Goal: Task Accomplishment & Management: Manage account settings

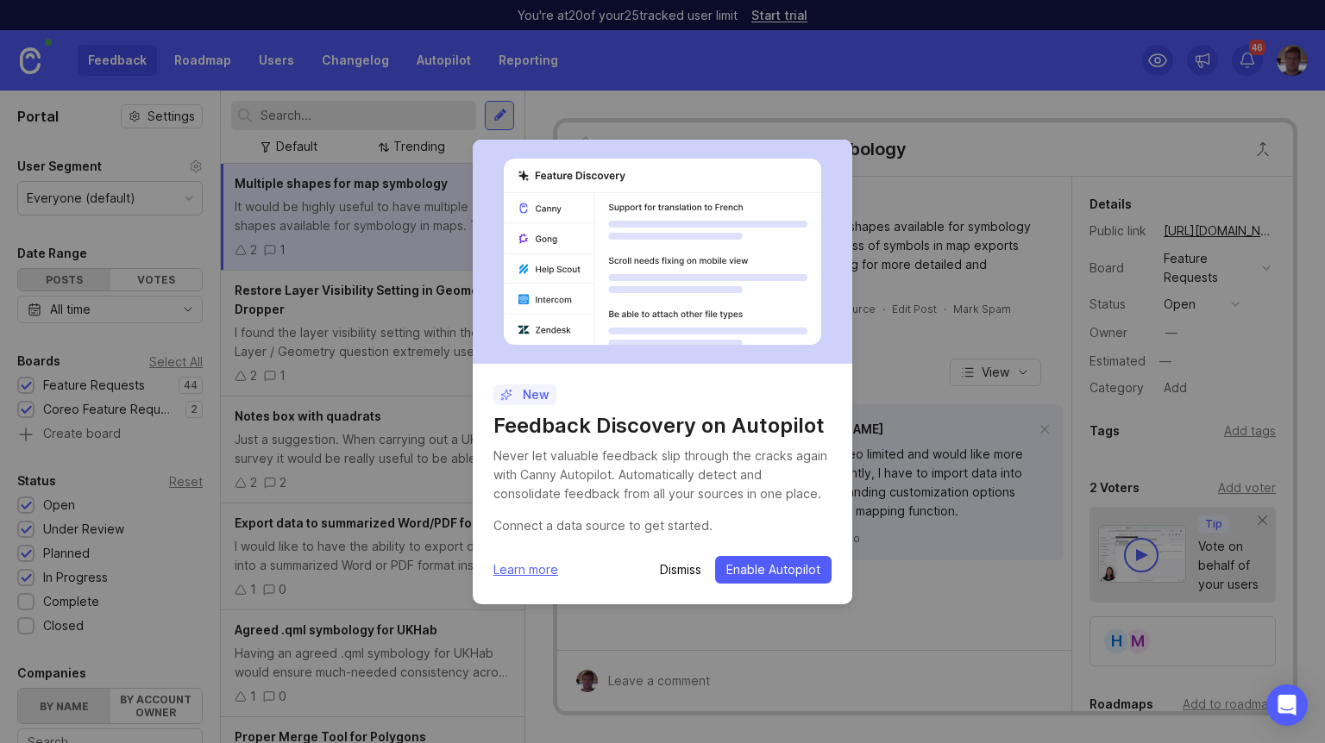
click at [676, 567] on p "Dismiss" at bounding box center [680, 569] width 41 height 17
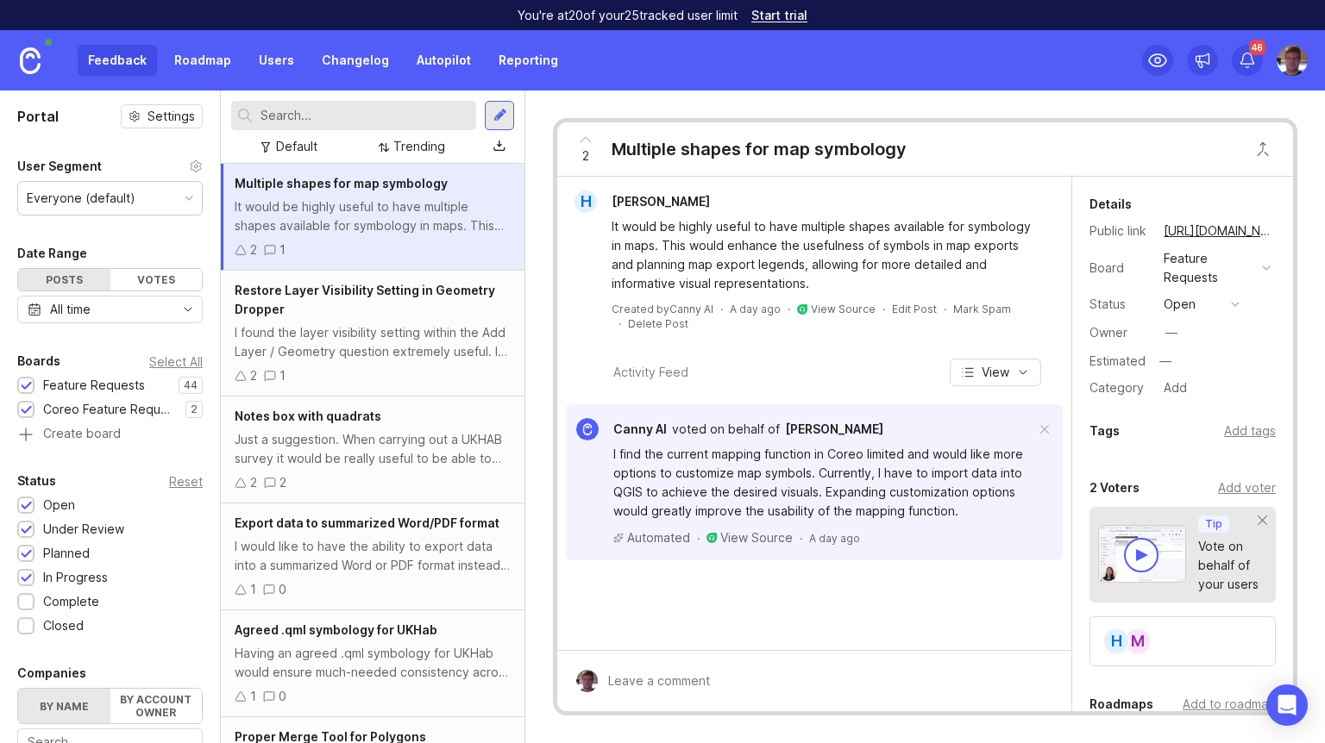
click at [427, 664] on div "Having an agreed .qml symbology for UKHab would ensure much-needed consistency …" at bounding box center [373, 663] width 276 height 38
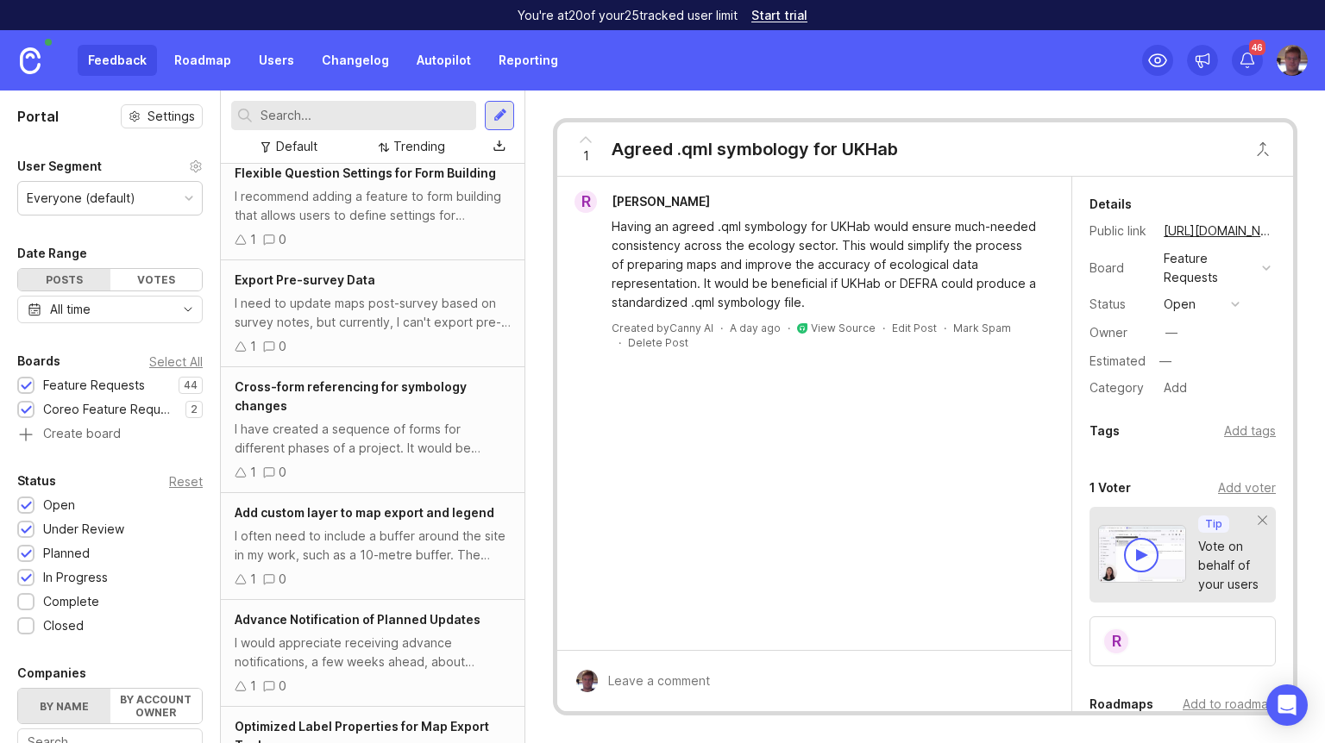
scroll to position [1819, 0]
click at [378, 296] on div "I need to update maps post-survey based on survey notes, but currently, I can't…" at bounding box center [373, 311] width 276 height 38
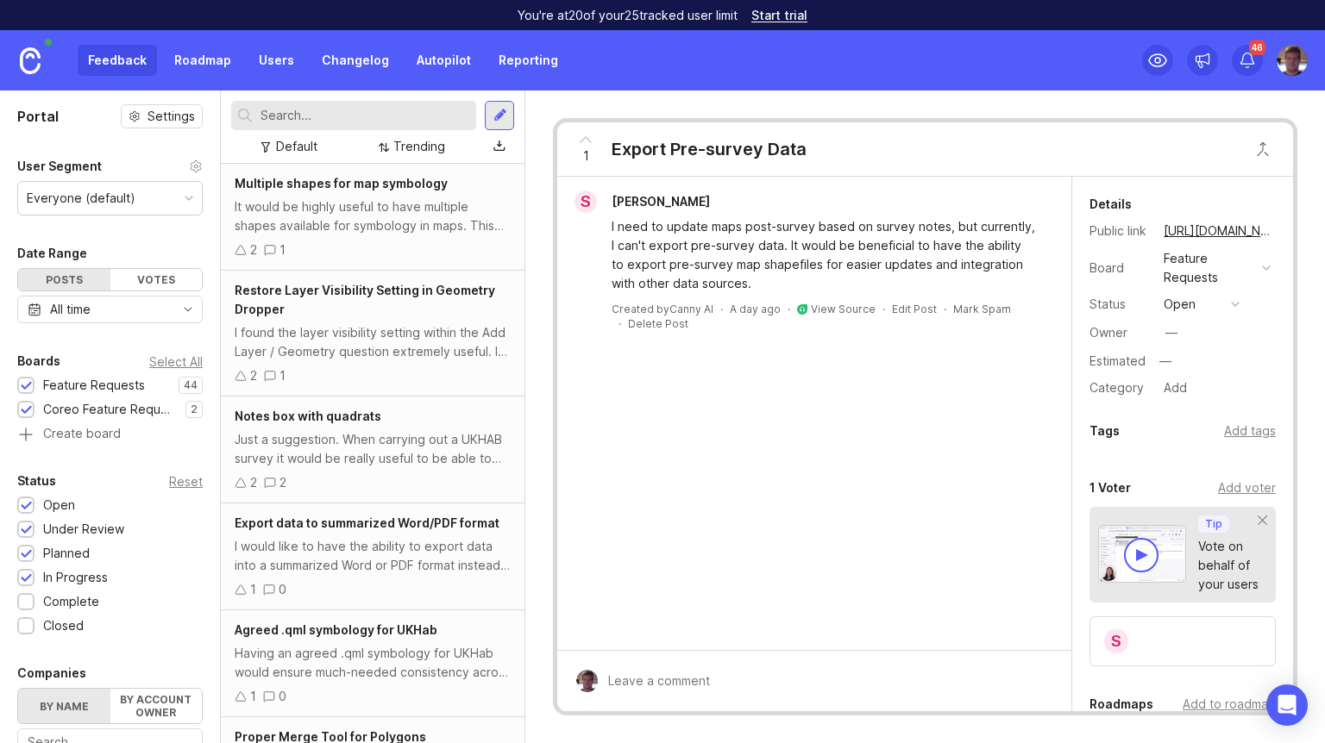
click at [343, 202] on div "It would be highly useful to have multiple shapes available for symbology in ma…" at bounding box center [373, 216] width 276 height 38
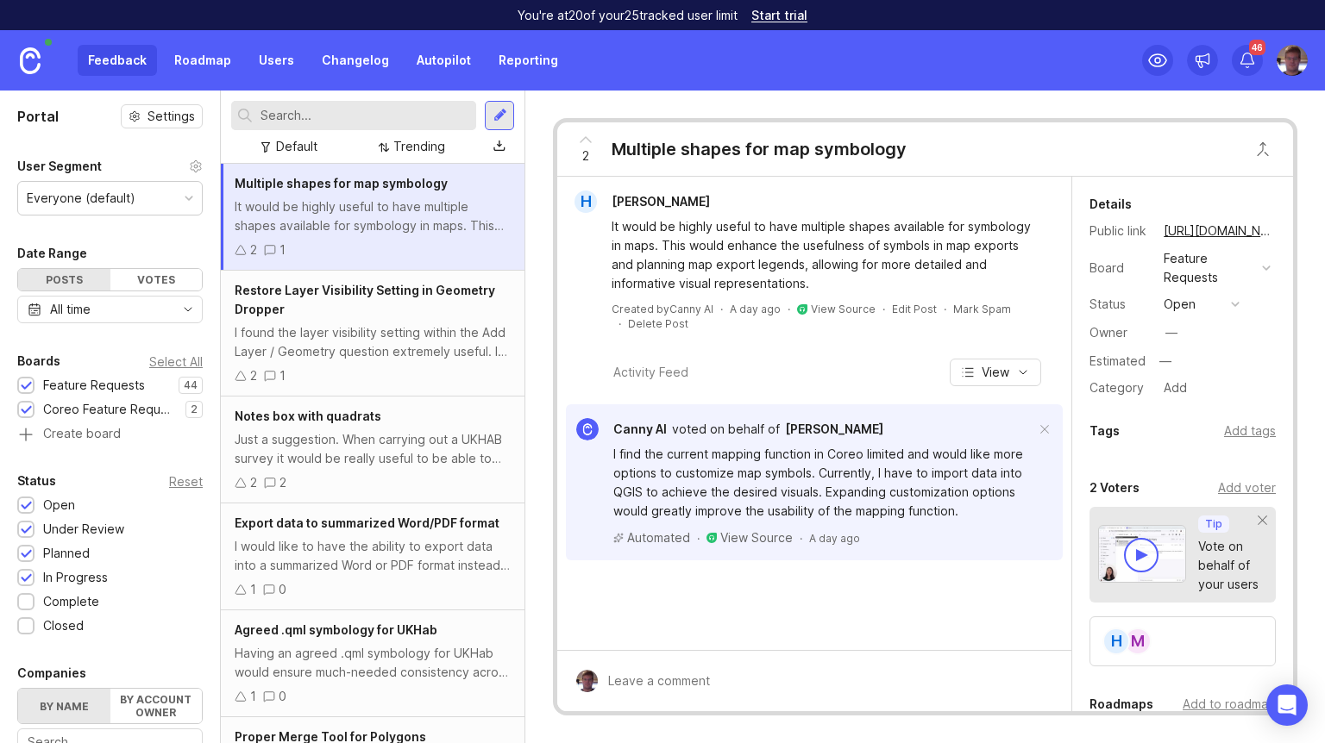
click at [344, 307] on div "Restore Layer Visibility Setting in Geometry Dropper" at bounding box center [373, 300] width 276 height 38
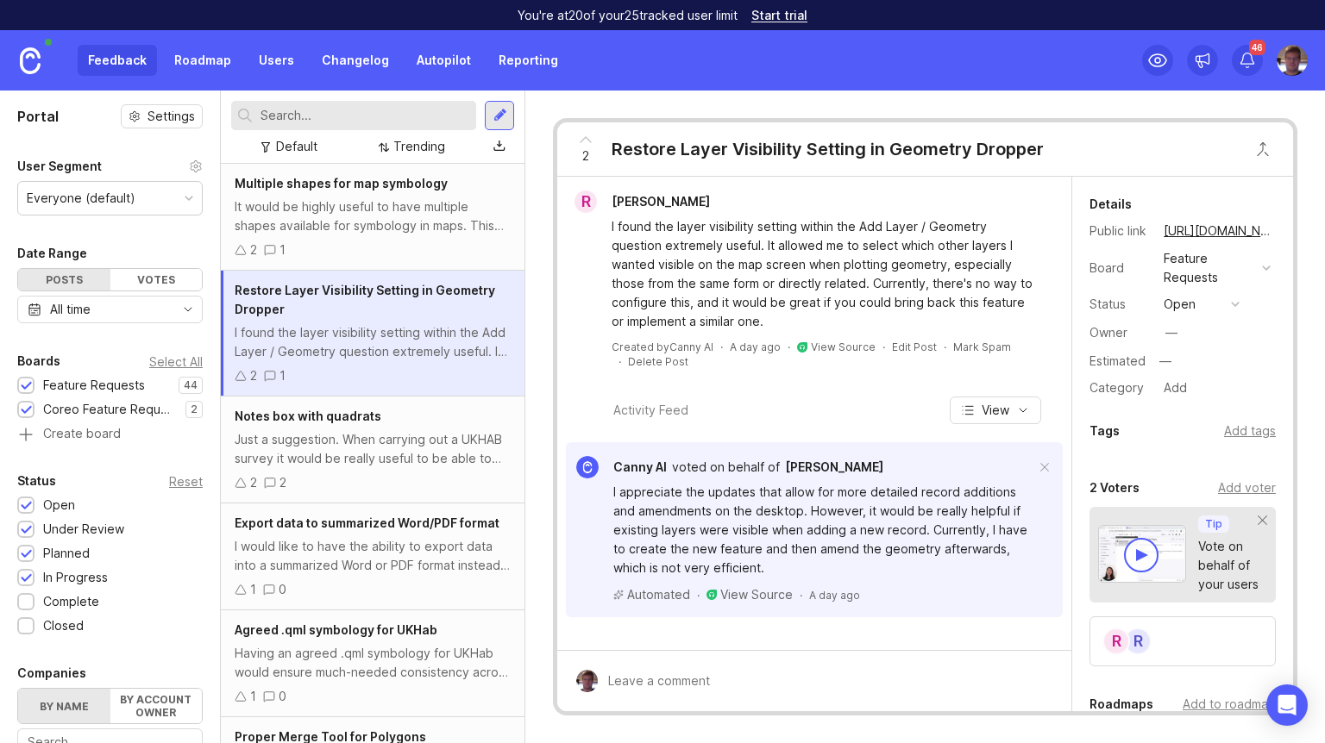
click at [404, 448] on div "Just a suggestion. When carrying out a UKHAB survey it would be really useful t…" at bounding box center [373, 449] width 276 height 38
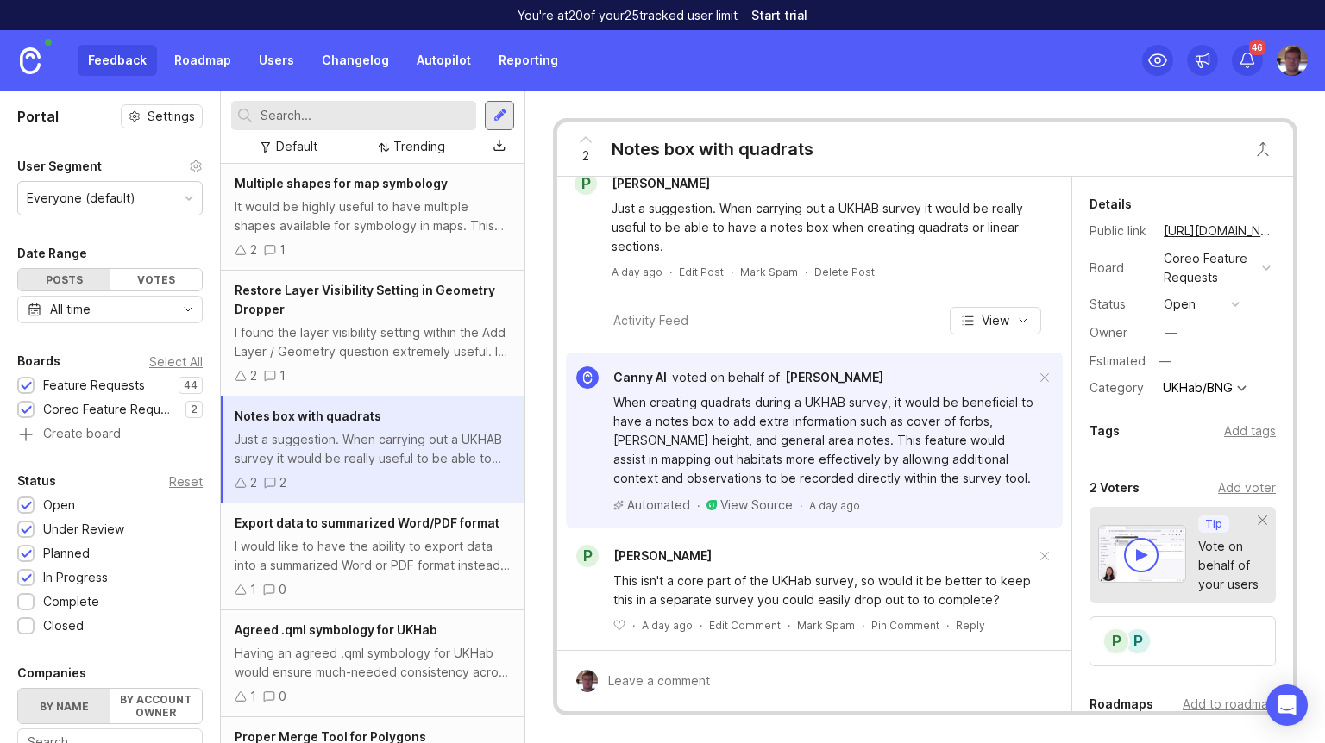
scroll to position [28, 0]
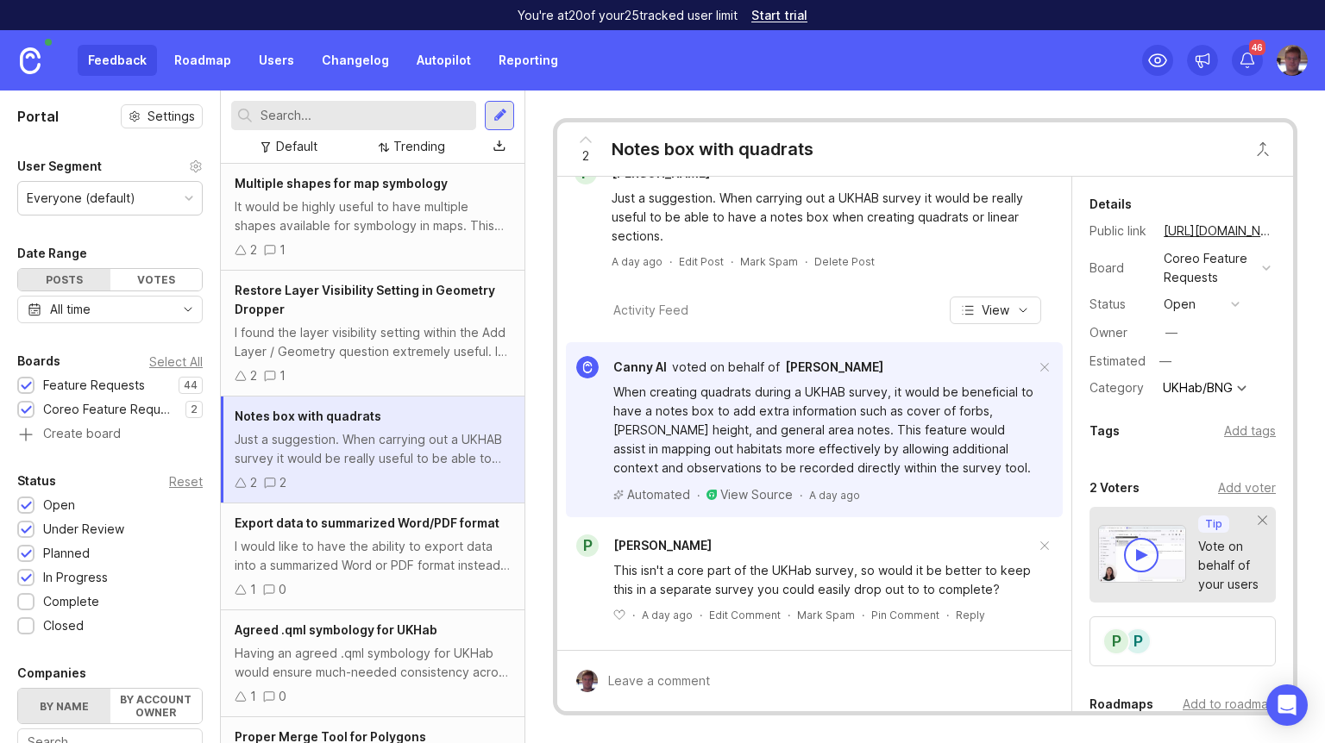
click at [392, 540] on div "I would like to have the ability to export data into a summarized Word or PDF f…" at bounding box center [373, 556] width 276 height 38
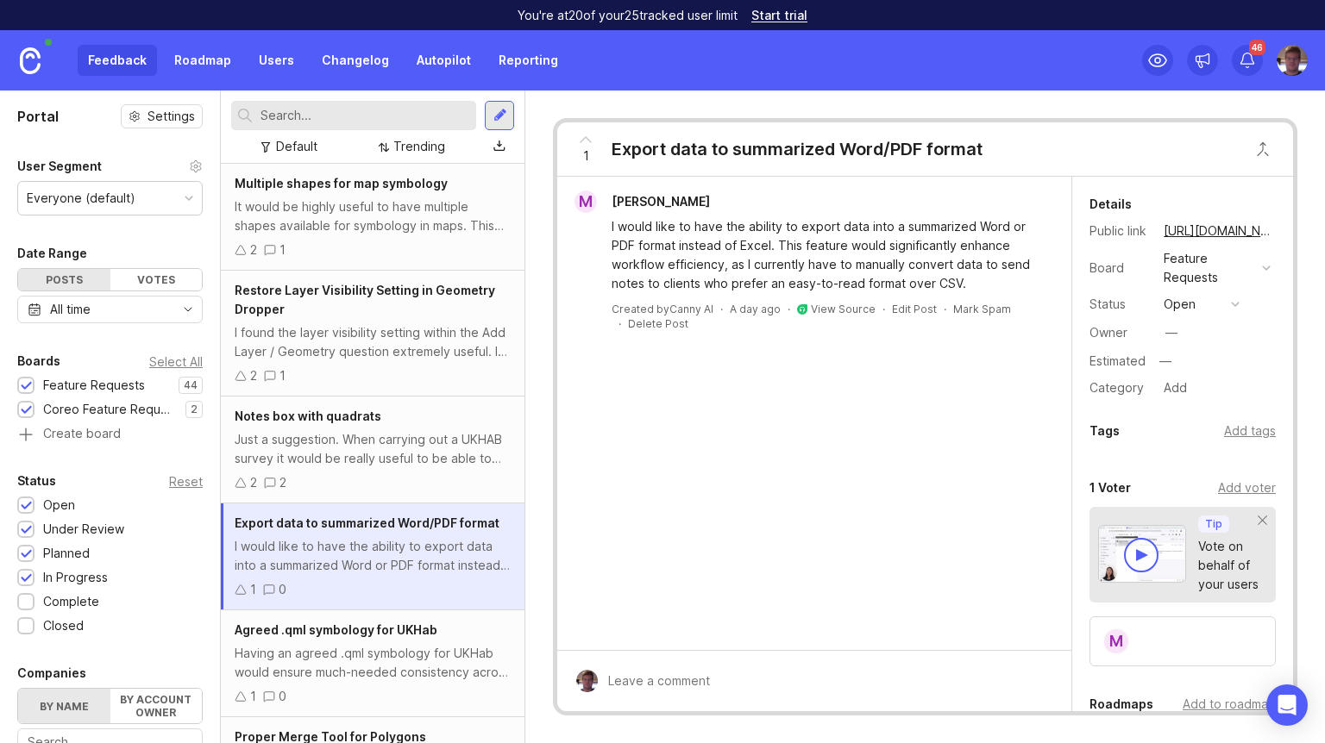
drag, startPoint x: 513, startPoint y: 13, endPoint x: 751, endPoint y: 20, distance: 238.1
click at [749, 20] on div "You're at 20 of your 25 tracked user limit Start trial" at bounding box center [662, 15] width 1325 height 30
copy p "You're at 20 of your 25 tracked user limit"
click at [1251, 60] on icon at bounding box center [1247, 58] width 13 height 10
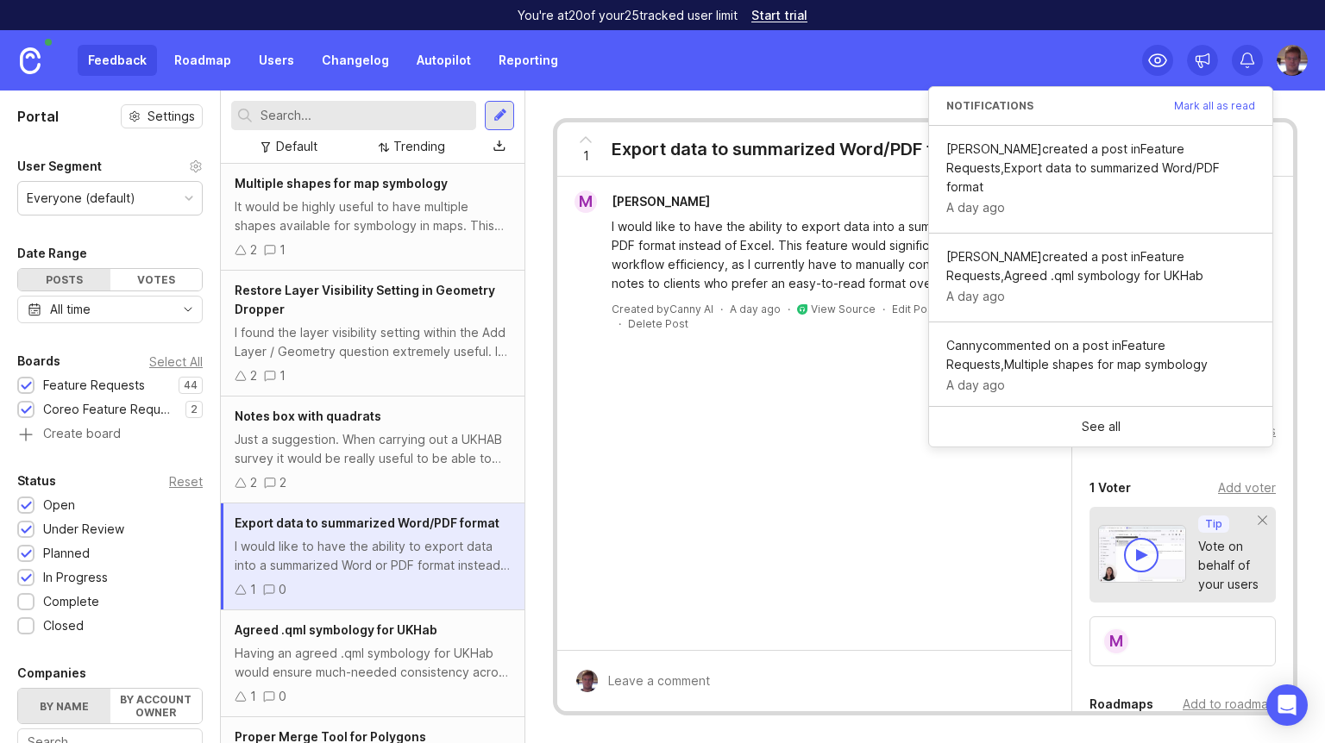
click at [1251, 60] on icon at bounding box center [1246, 60] width 17 height 17
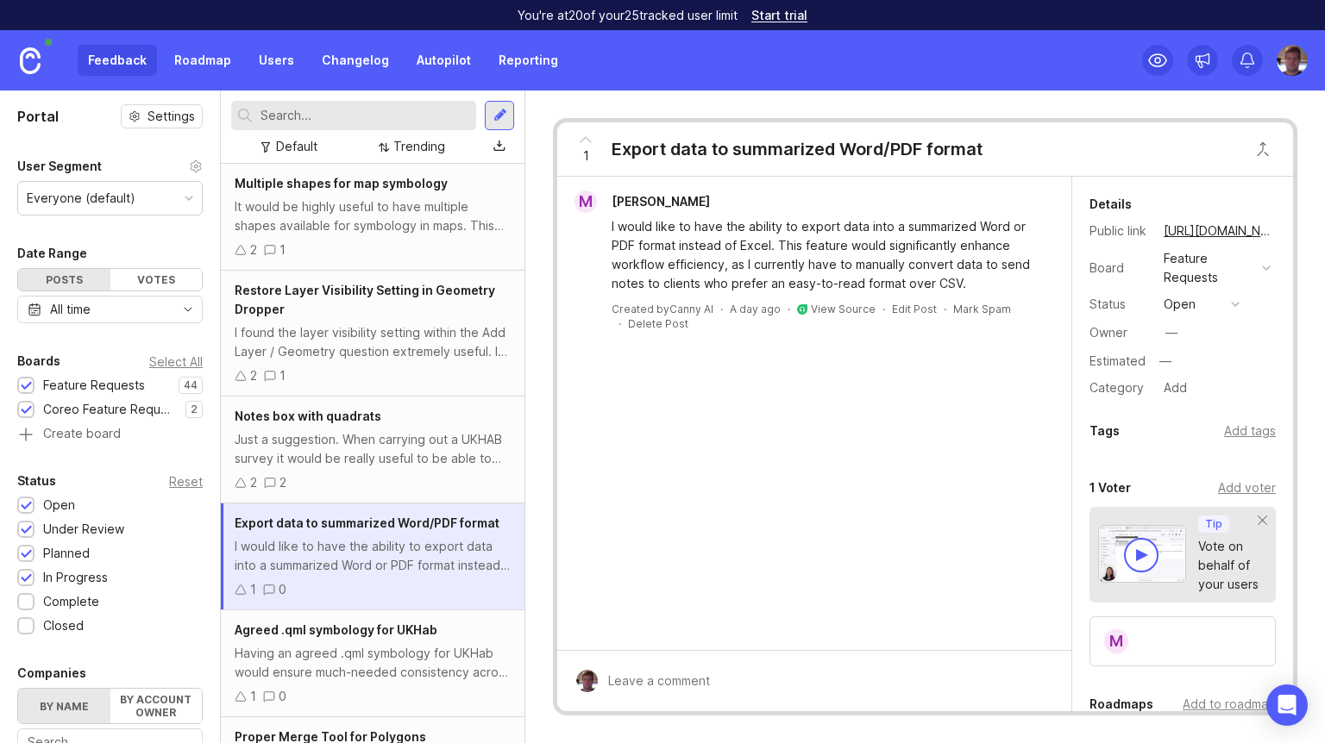
click at [64, 605] on div "Complete" at bounding box center [71, 601] width 56 height 19
click at [63, 628] on div "Closed" at bounding box center [63, 626] width 41 height 19
click at [379, 200] on div "It would be highly useful to have multiple shapes available for symbology in ma…" at bounding box center [373, 216] width 276 height 38
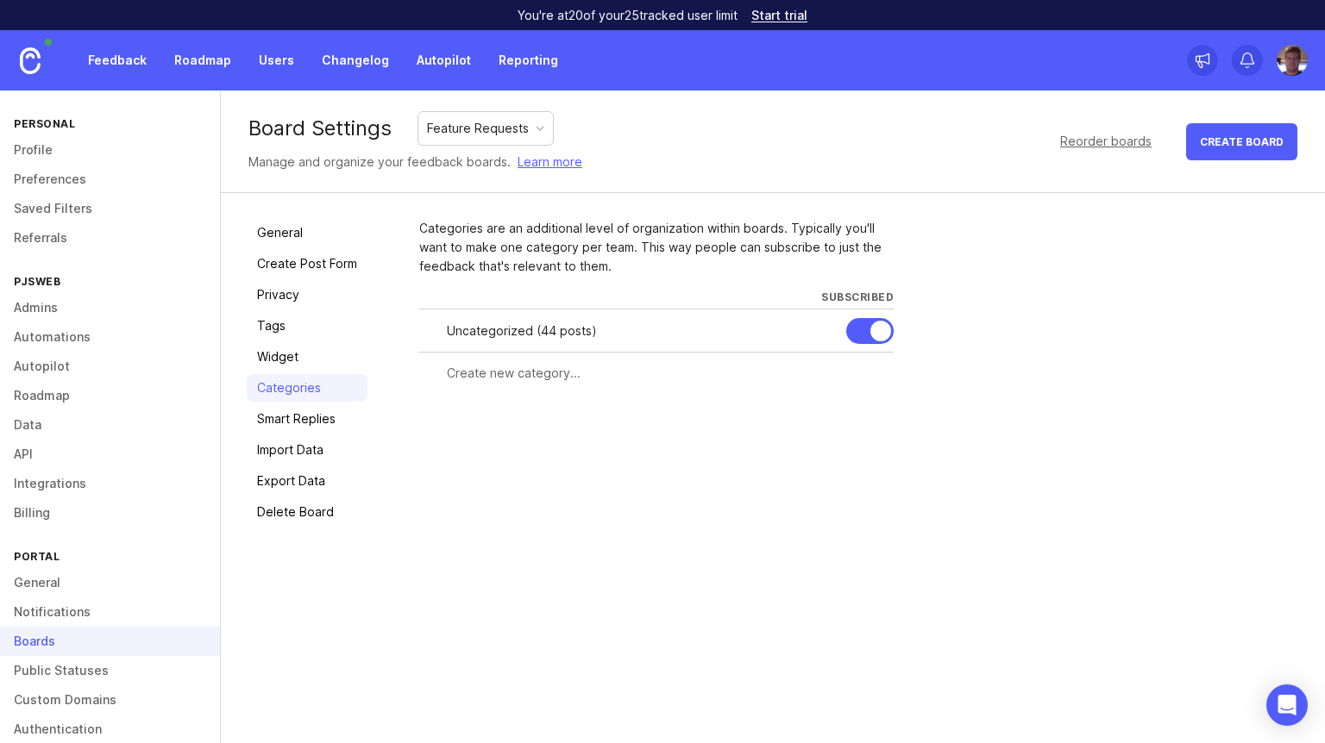
click at [87, 584] on link "General" at bounding box center [110, 582] width 220 height 29
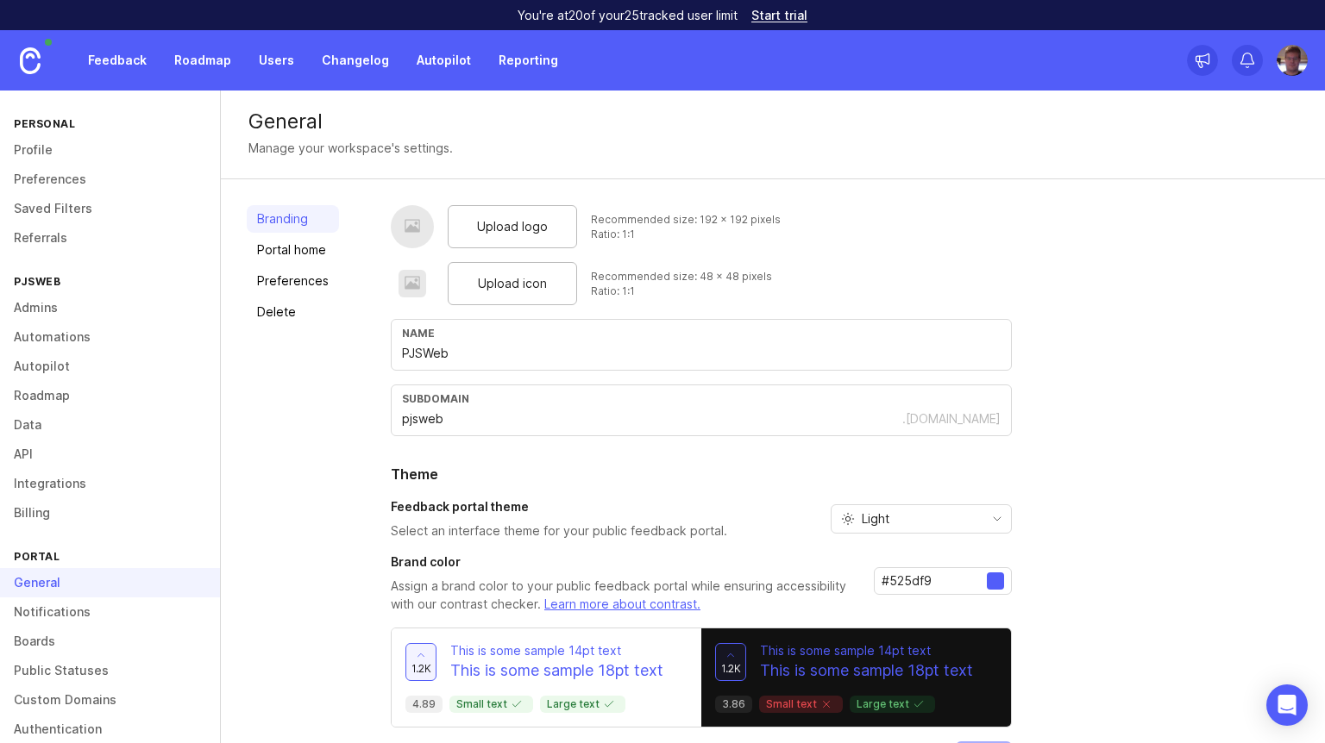
click at [75, 340] on link "Automations" at bounding box center [110, 337] width 220 height 29
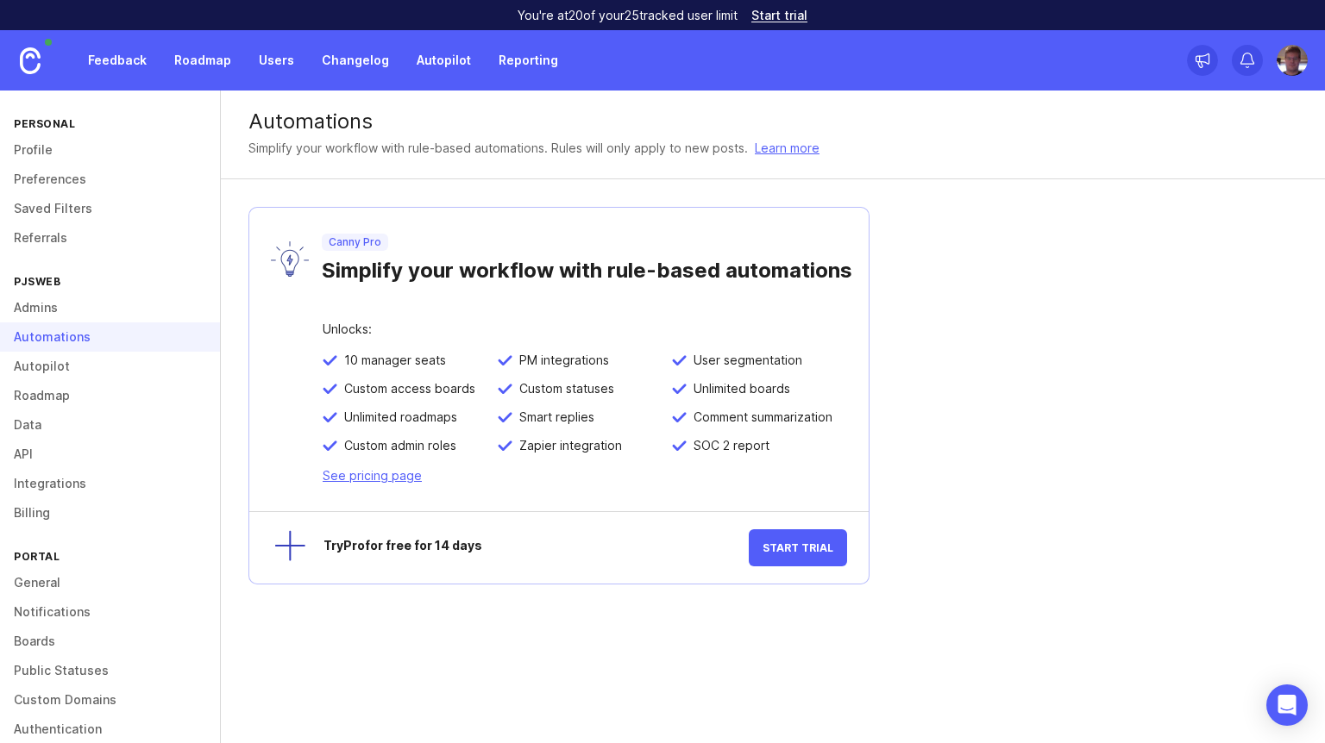
click at [67, 305] on link "Admins" at bounding box center [110, 307] width 220 height 29
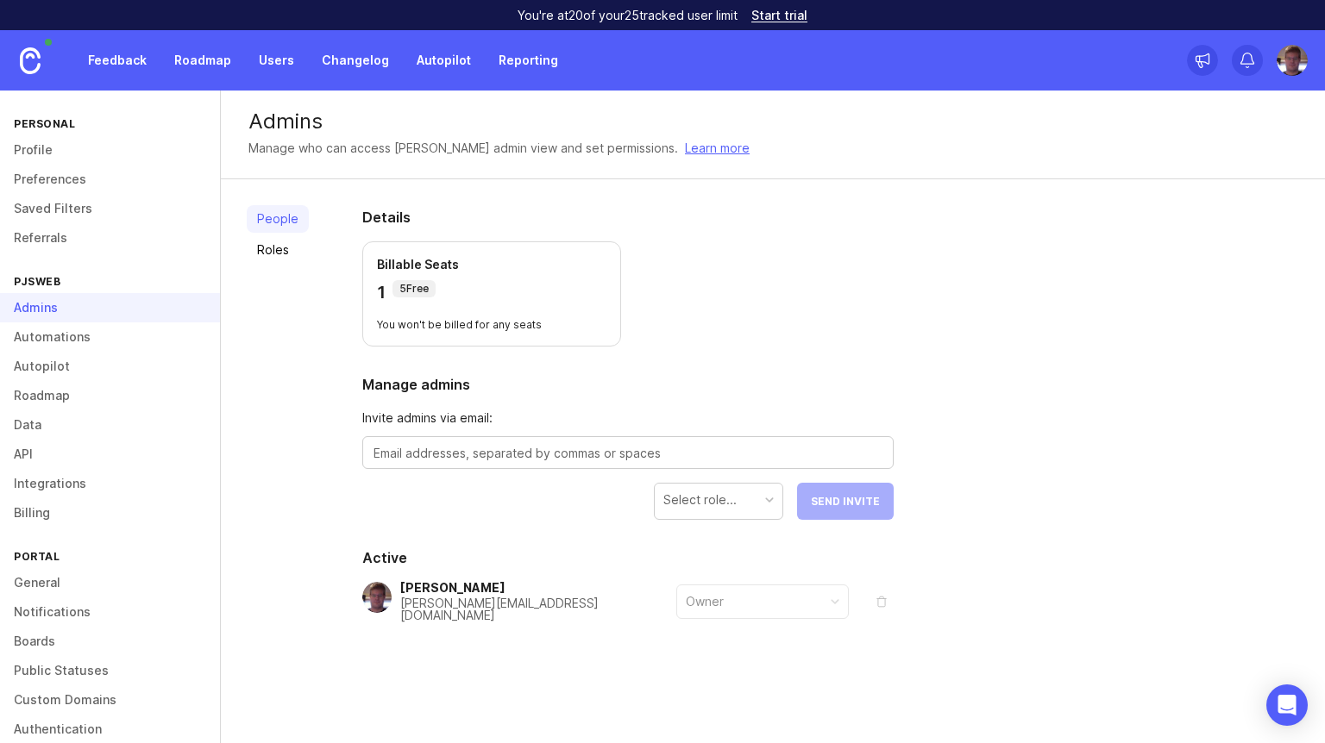
scroll to position [52, 0]
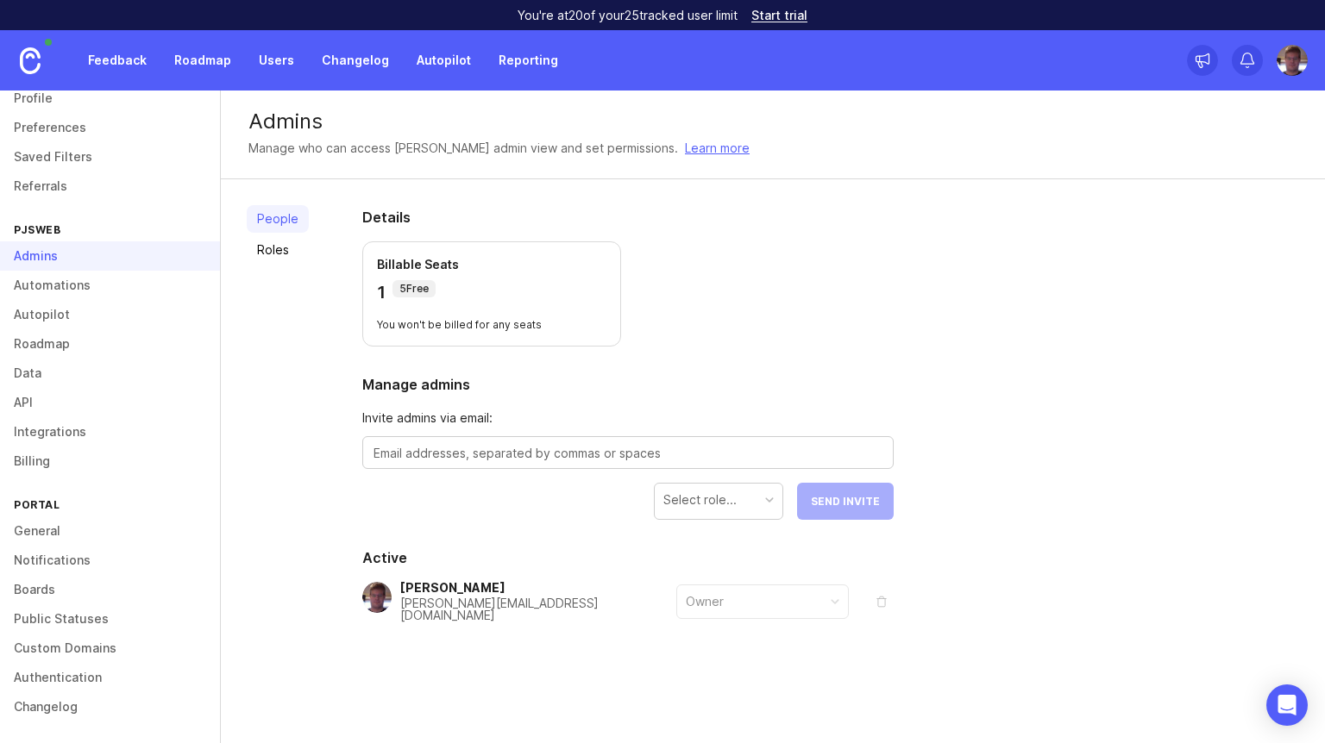
click at [63, 592] on link "Boards" at bounding box center [110, 589] width 220 height 29
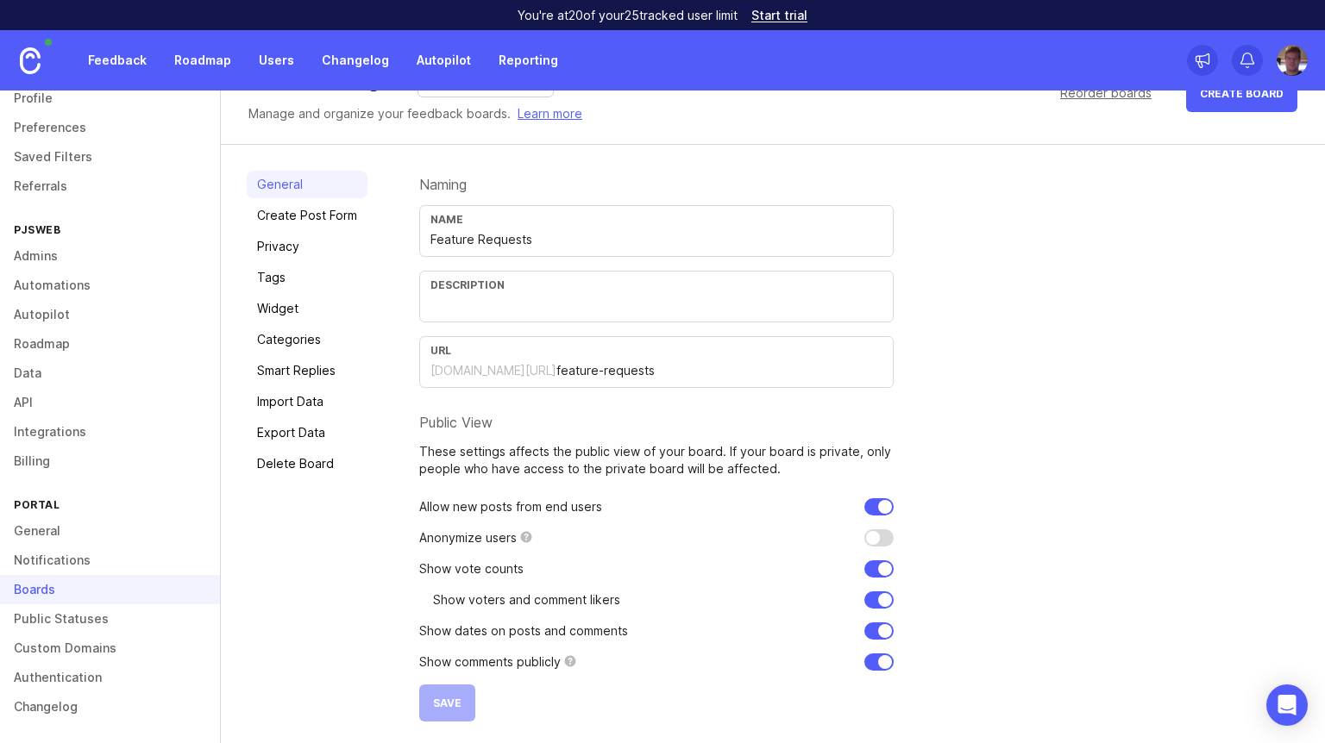
scroll to position [53, 0]
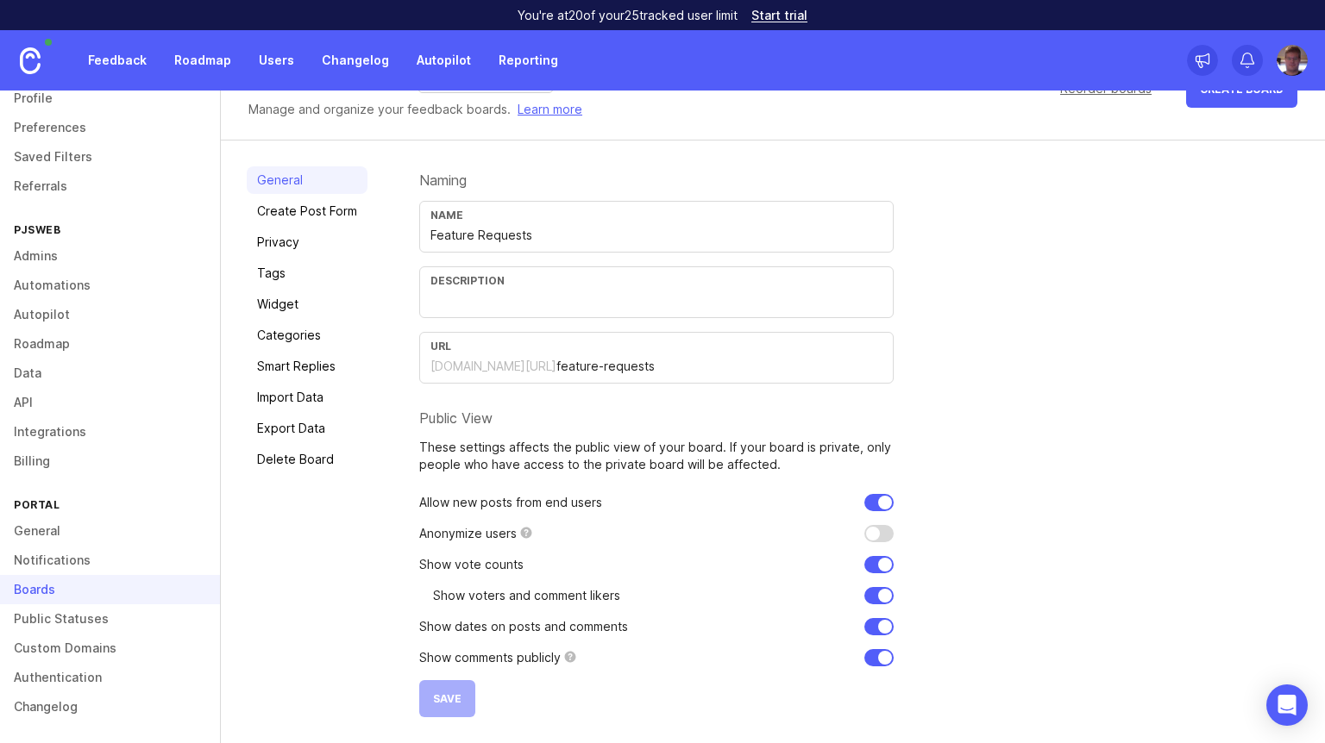
click at [314, 335] on link "Categories" at bounding box center [307, 336] width 121 height 28
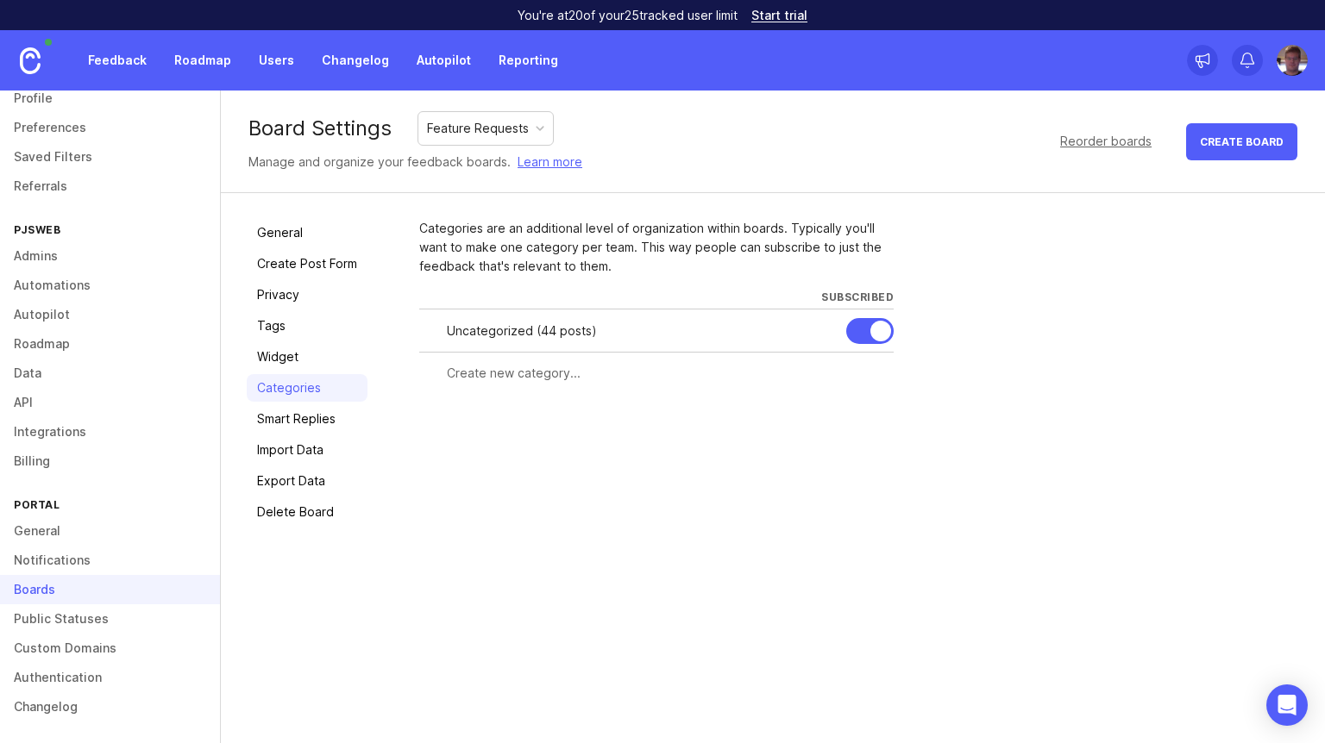
click at [511, 130] on div "Feature Requests" at bounding box center [478, 128] width 102 height 19
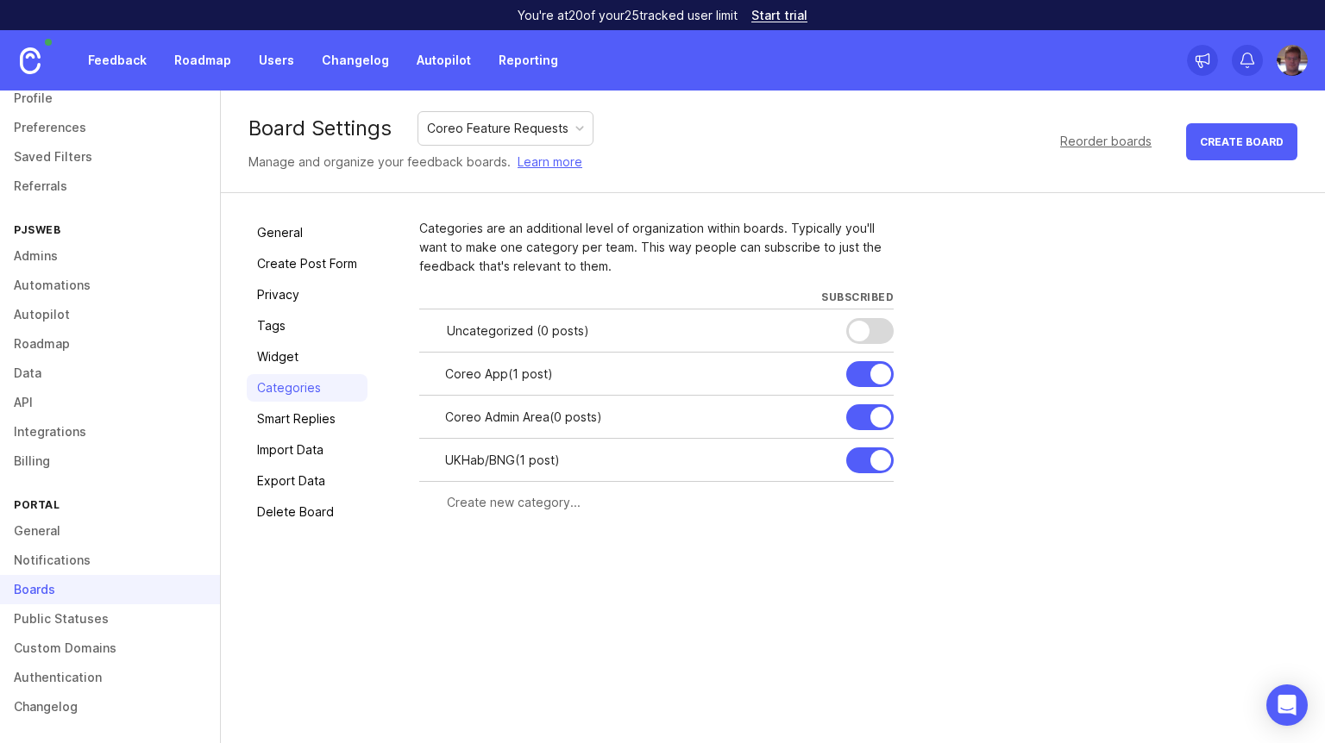
click at [580, 129] on div at bounding box center [579, 128] width 9 height 9
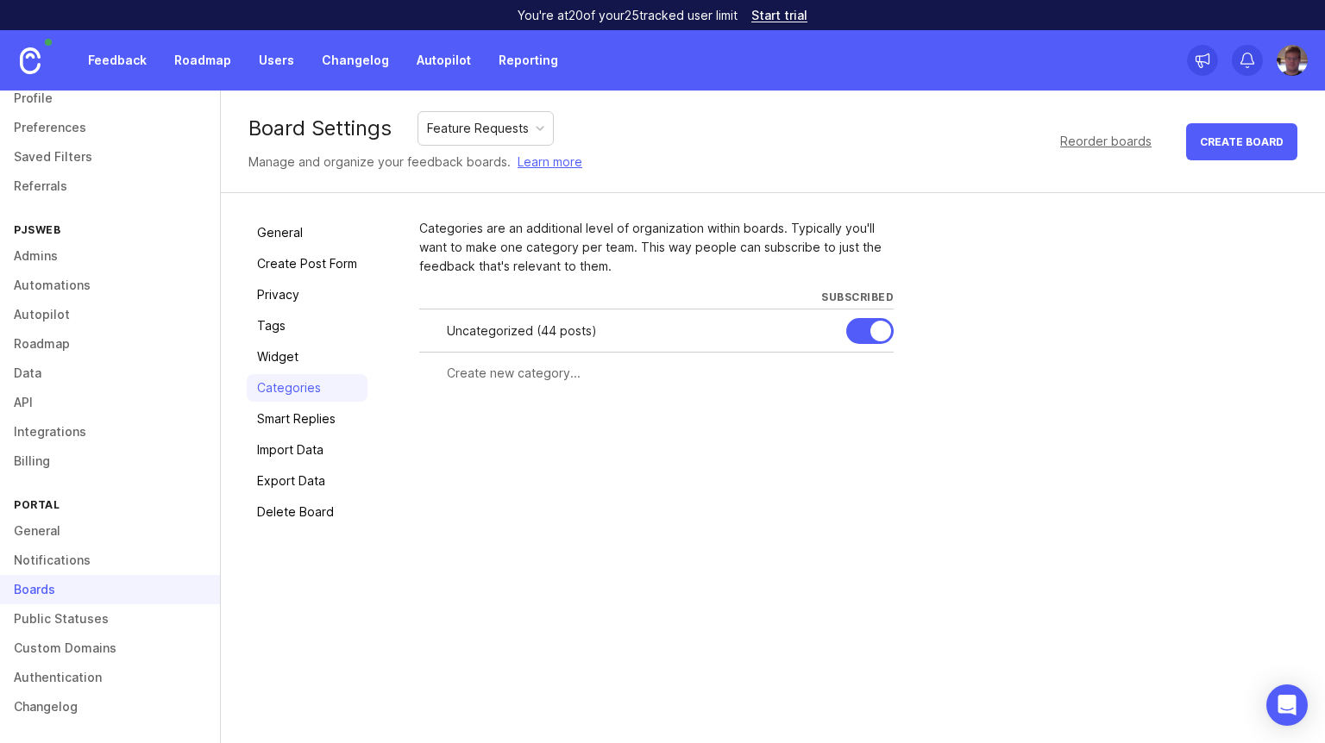
click at [105, 585] on div "Boards" at bounding box center [110, 589] width 220 height 29
click at [53, 586] on div "Boards" at bounding box center [110, 589] width 220 height 29
click at [486, 142] on div "Feature Requests" at bounding box center [485, 128] width 135 height 33
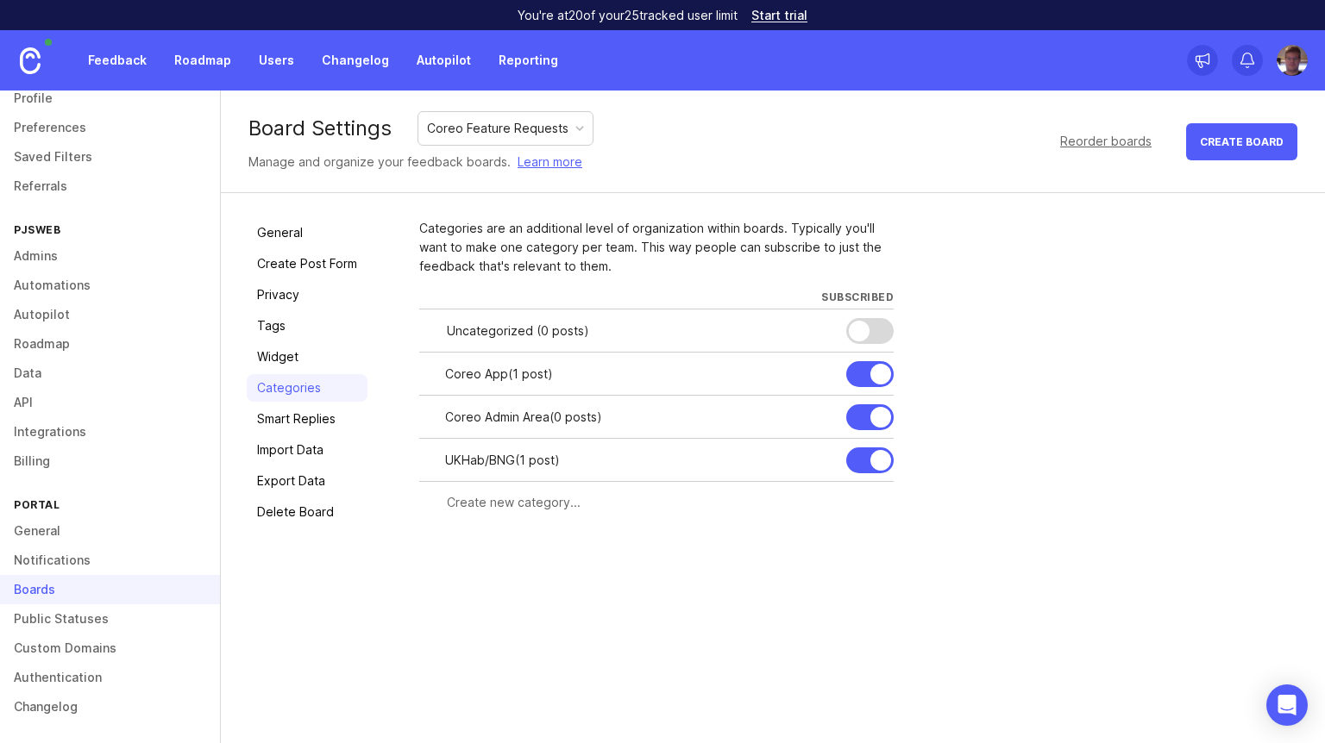
click at [52, 376] on link "Data" at bounding box center [110, 373] width 220 height 29
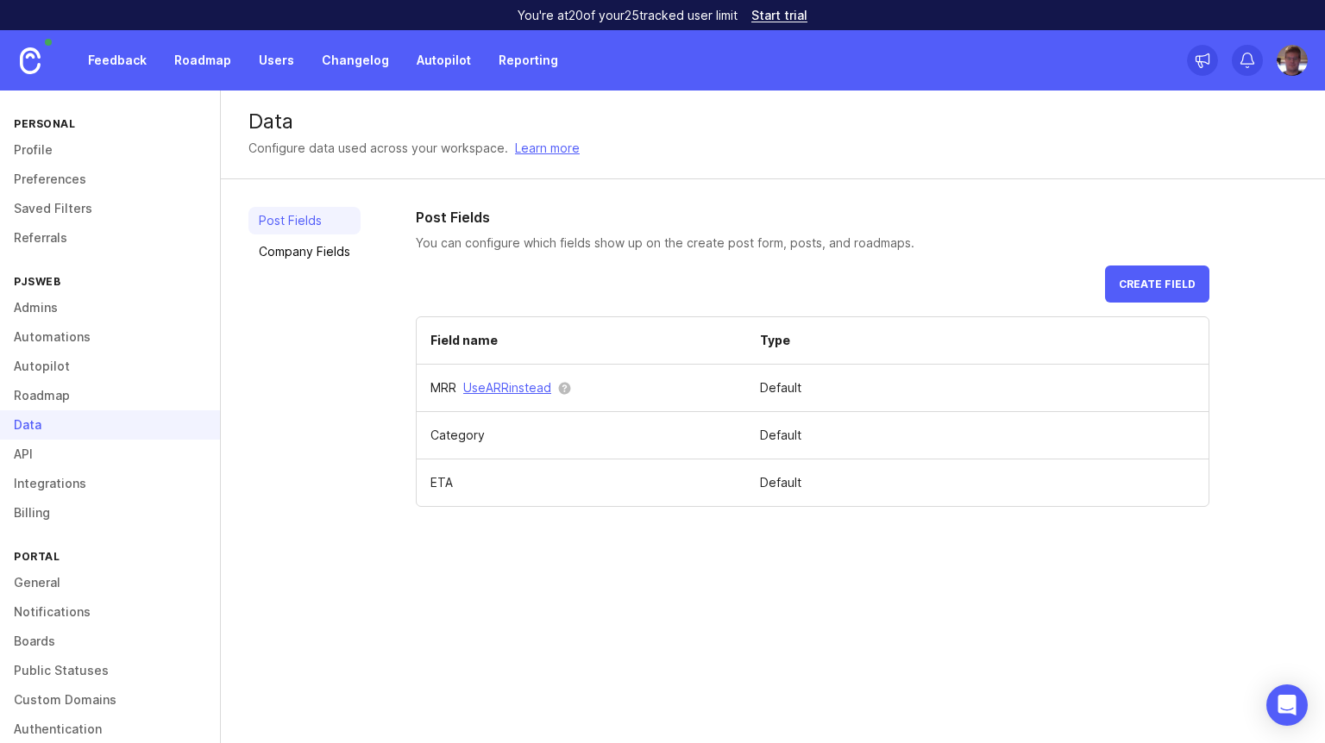
click at [97, 581] on link "General" at bounding box center [110, 582] width 220 height 29
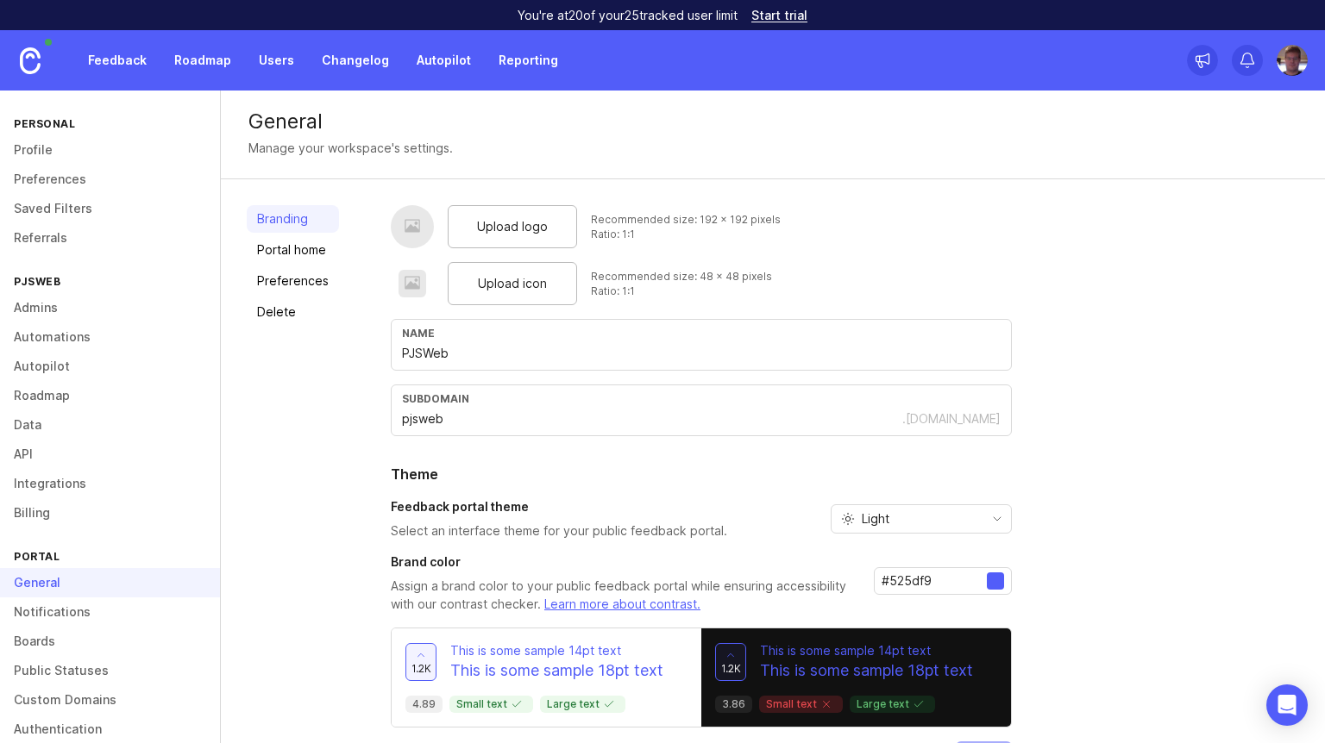
click at [78, 634] on link "Boards" at bounding box center [110, 641] width 220 height 29
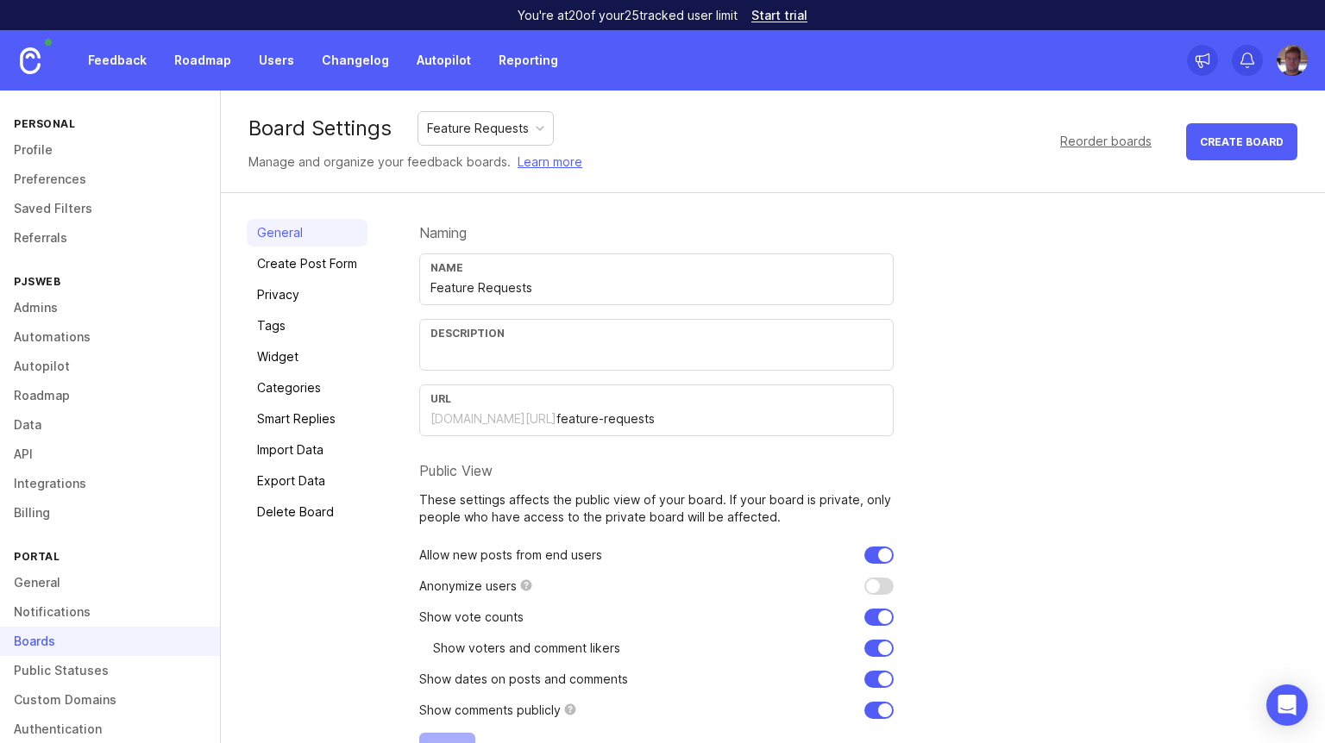
click at [536, 129] on div at bounding box center [540, 128] width 9 height 9
click at [310, 509] on link "Delete Board" at bounding box center [307, 511] width 121 height 28
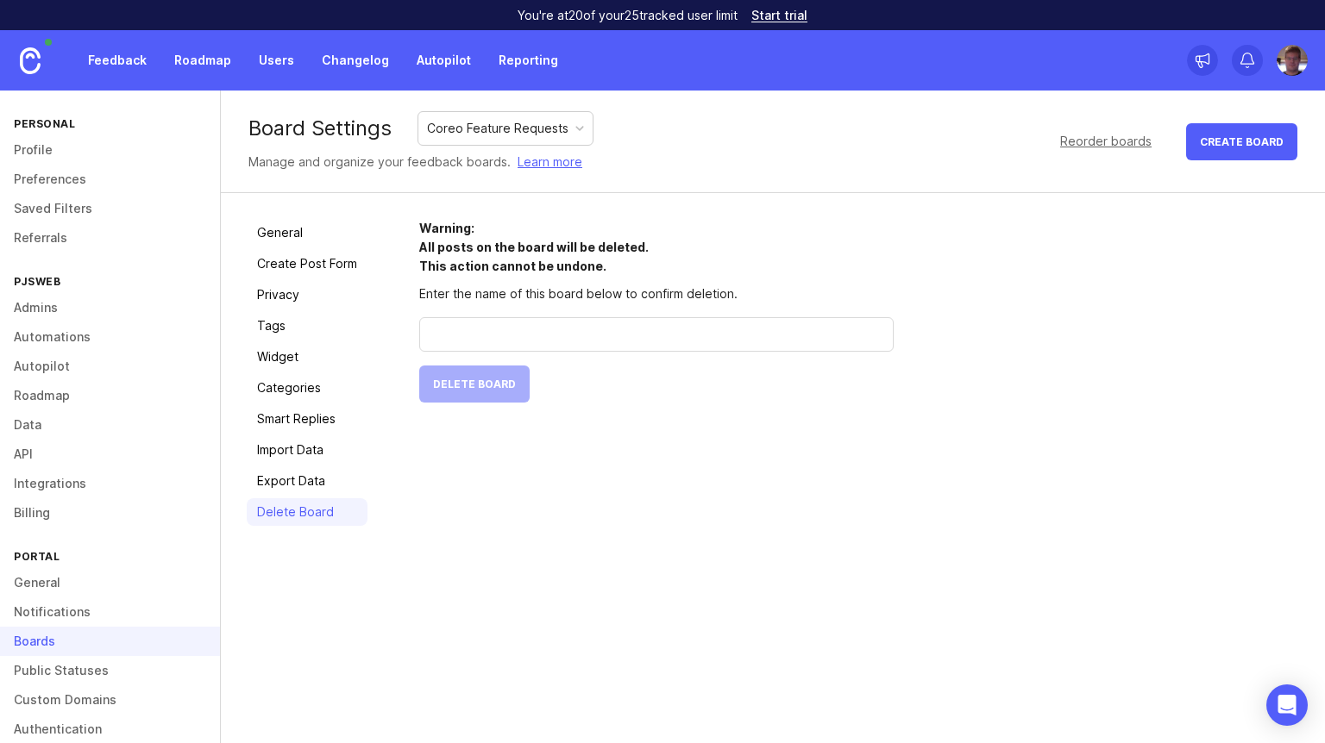
click at [573, 344] on div at bounding box center [656, 334] width 474 height 34
type input "Coreo Feature Requests"
click at [628, 419] on div "Warning: All posts on the board will be deleted. This action cannot be undone. …" at bounding box center [859, 372] width 880 height 307
click at [1111, 135] on div "Reorder boards" at bounding box center [1105, 141] width 91 height 19
click at [945, 238] on div "Warning: All posts on the board will be deleted. This action cannot be undone. …" at bounding box center [859, 372] width 880 height 307
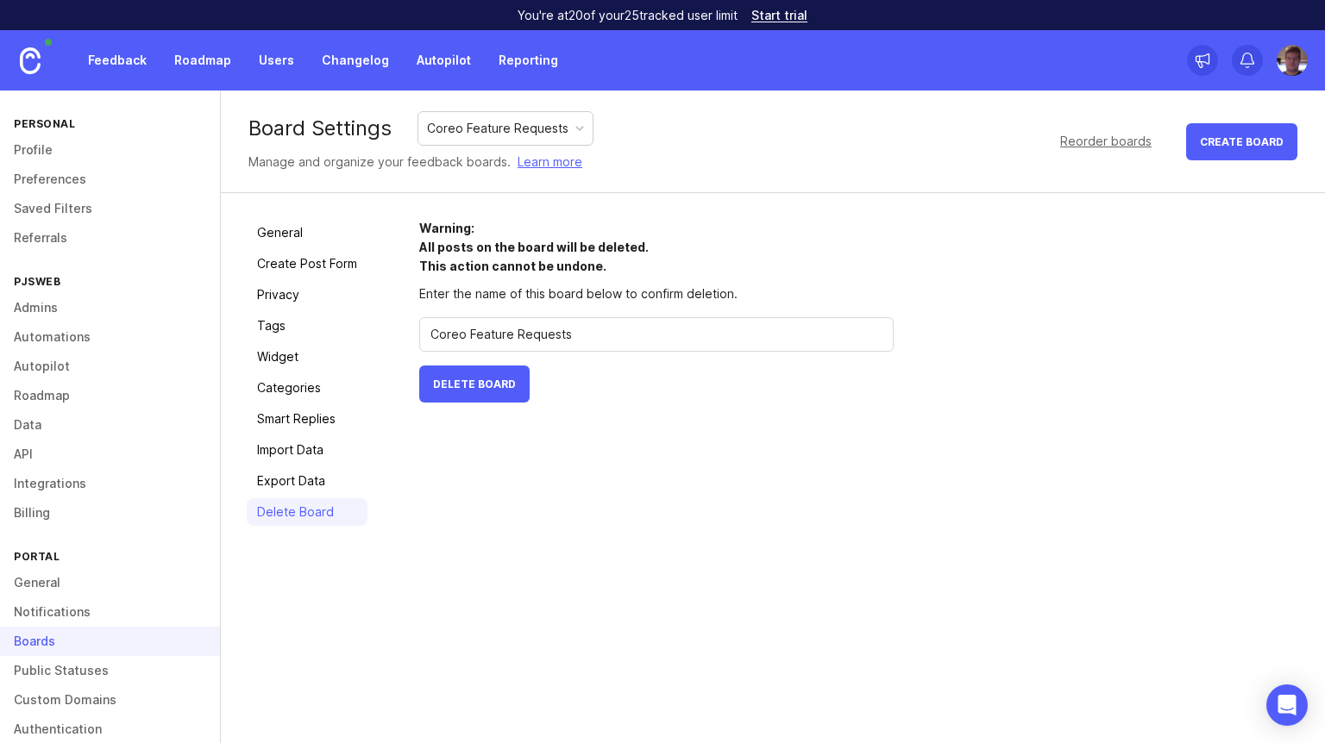
click at [561, 165] on link "Learn more" at bounding box center [549, 162] width 65 height 19
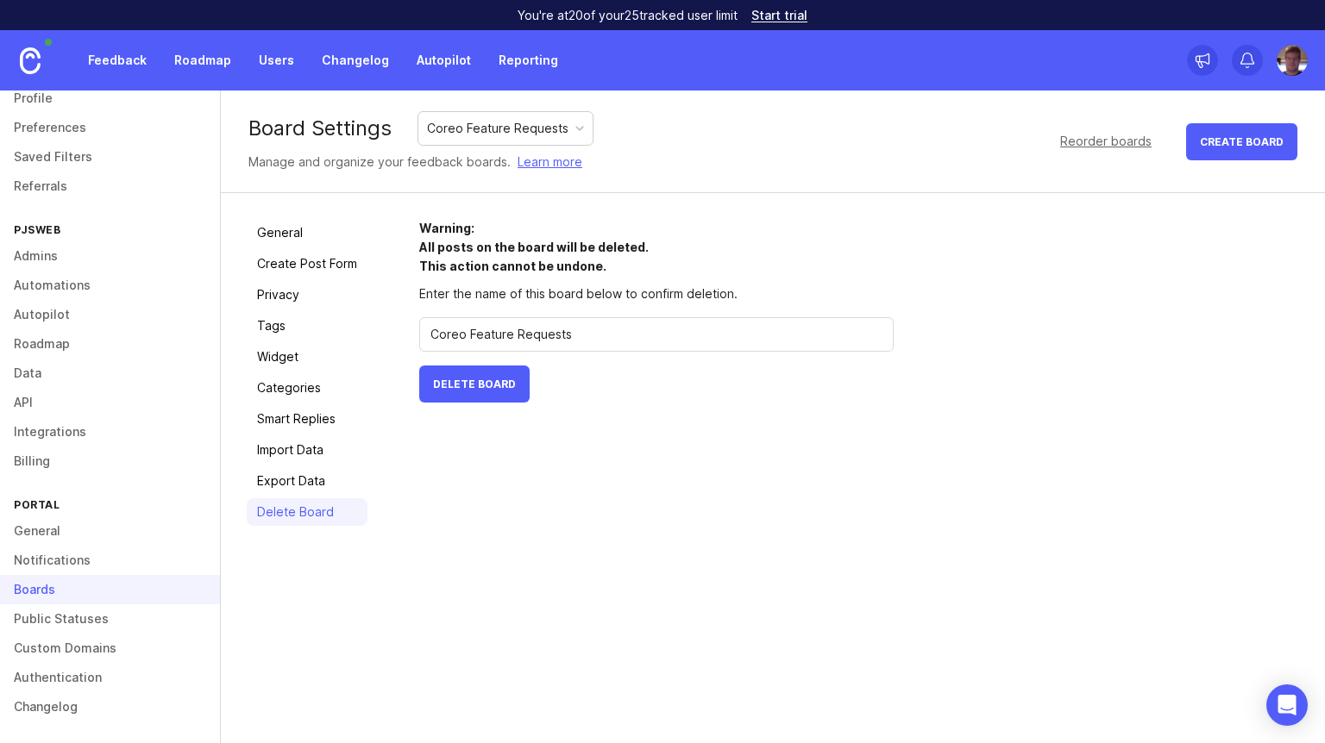
click at [71, 525] on link "General" at bounding box center [110, 531] width 220 height 29
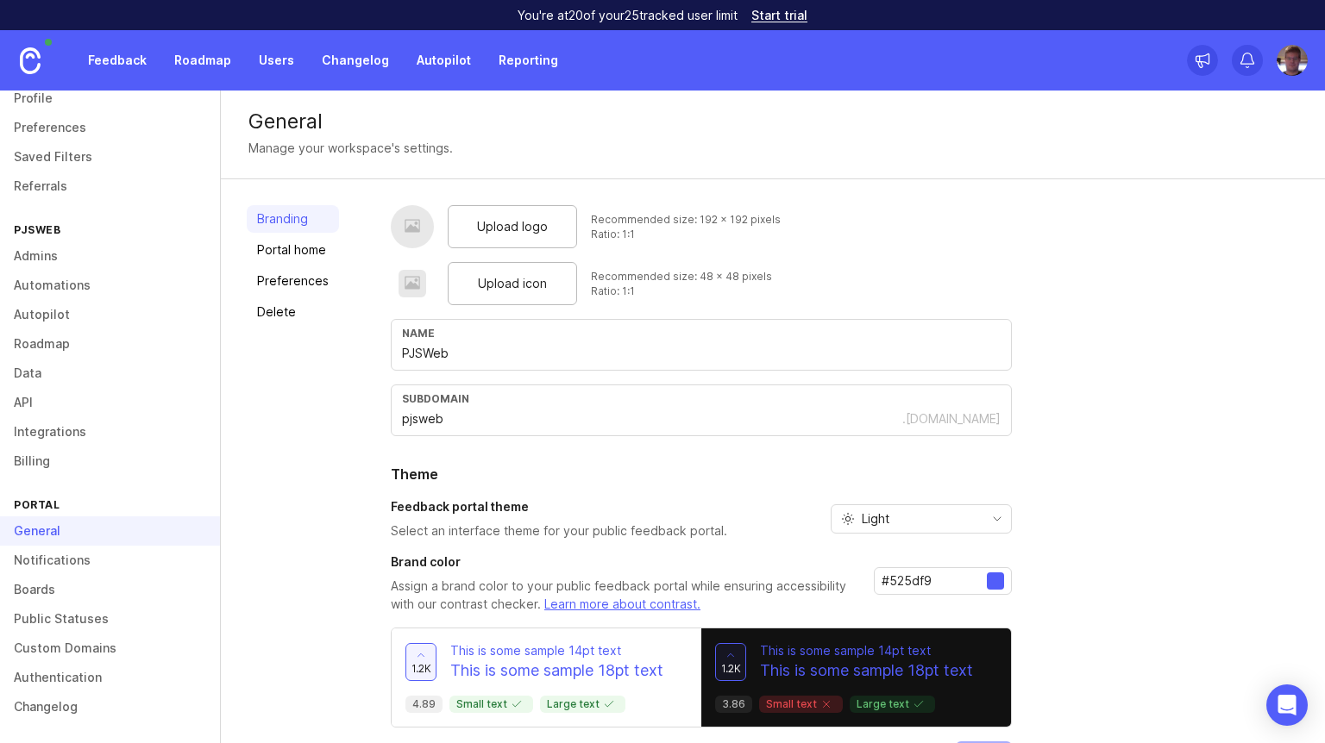
click at [80, 376] on link "Data" at bounding box center [110, 373] width 220 height 29
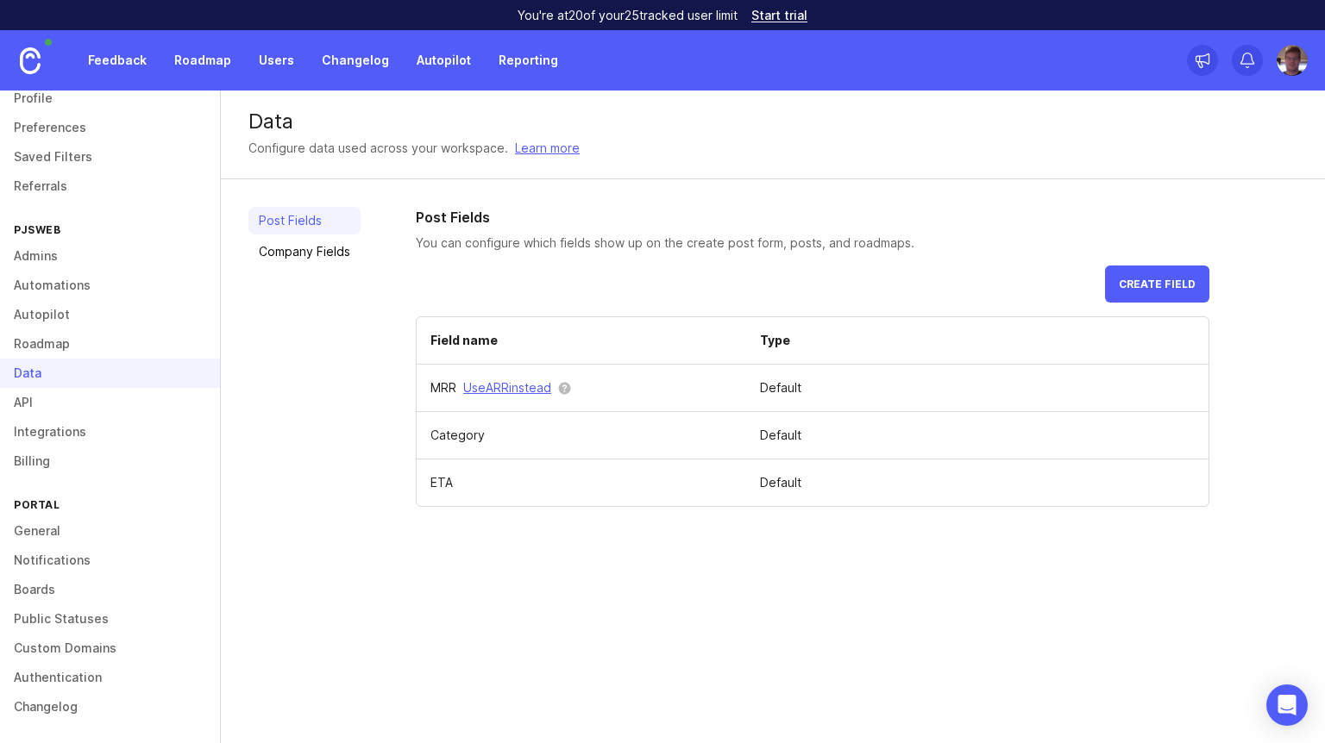
click at [136, 60] on link "Feedback" at bounding box center [117, 60] width 79 height 31
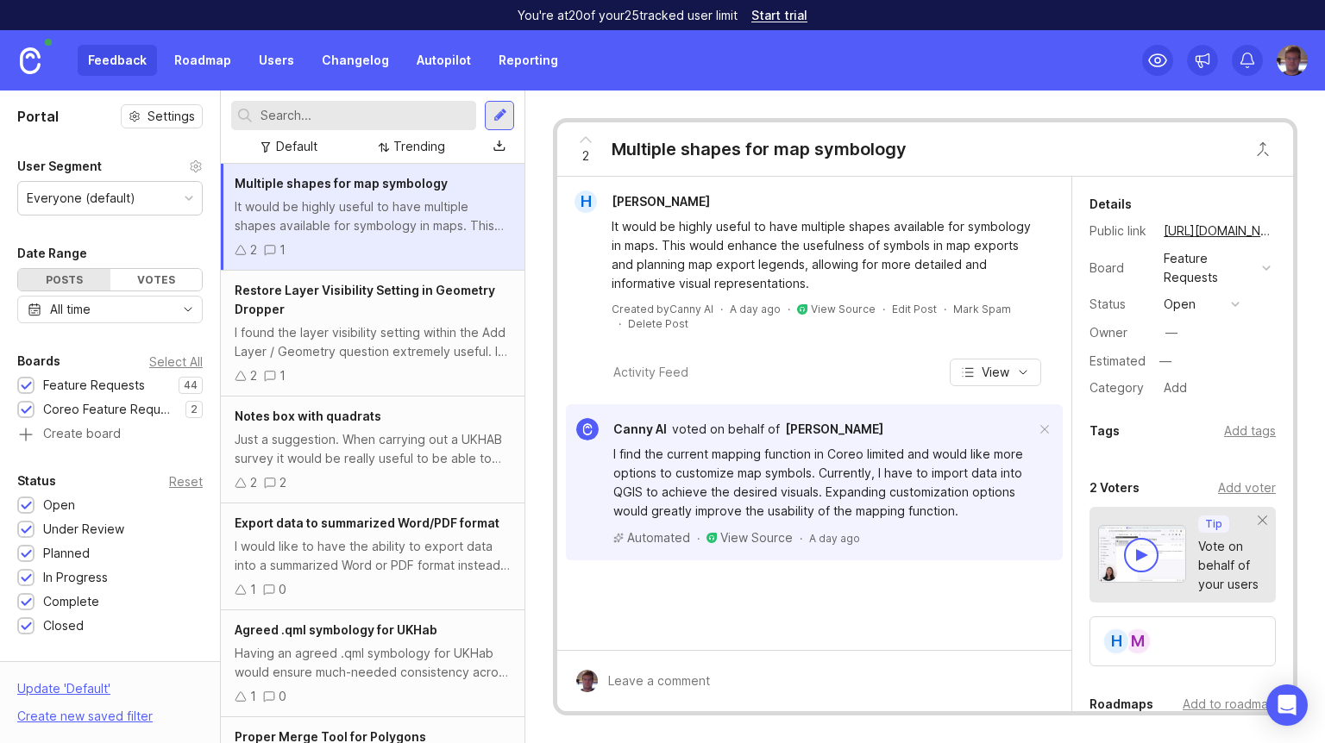
click at [23, 385] on div at bounding box center [26, 386] width 11 height 13
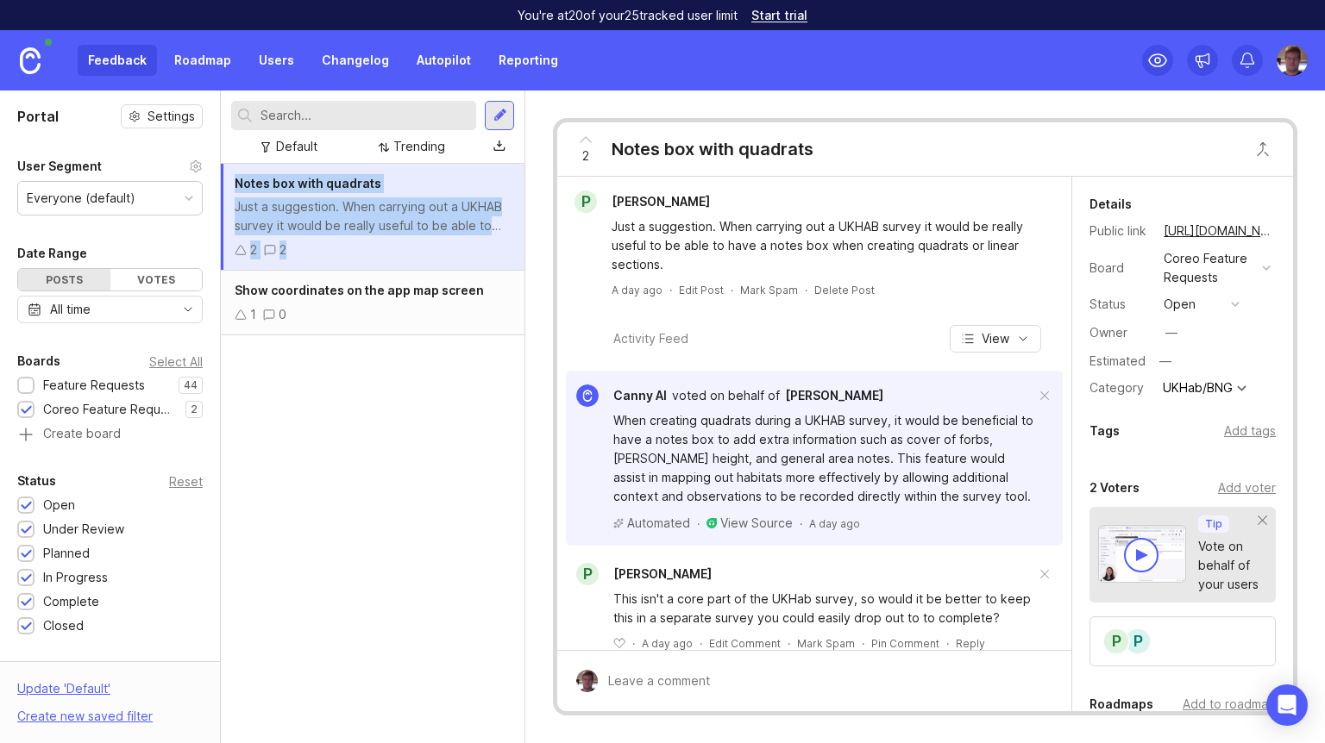
click at [1264, 267] on div at bounding box center [1266, 268] width 9 height 9
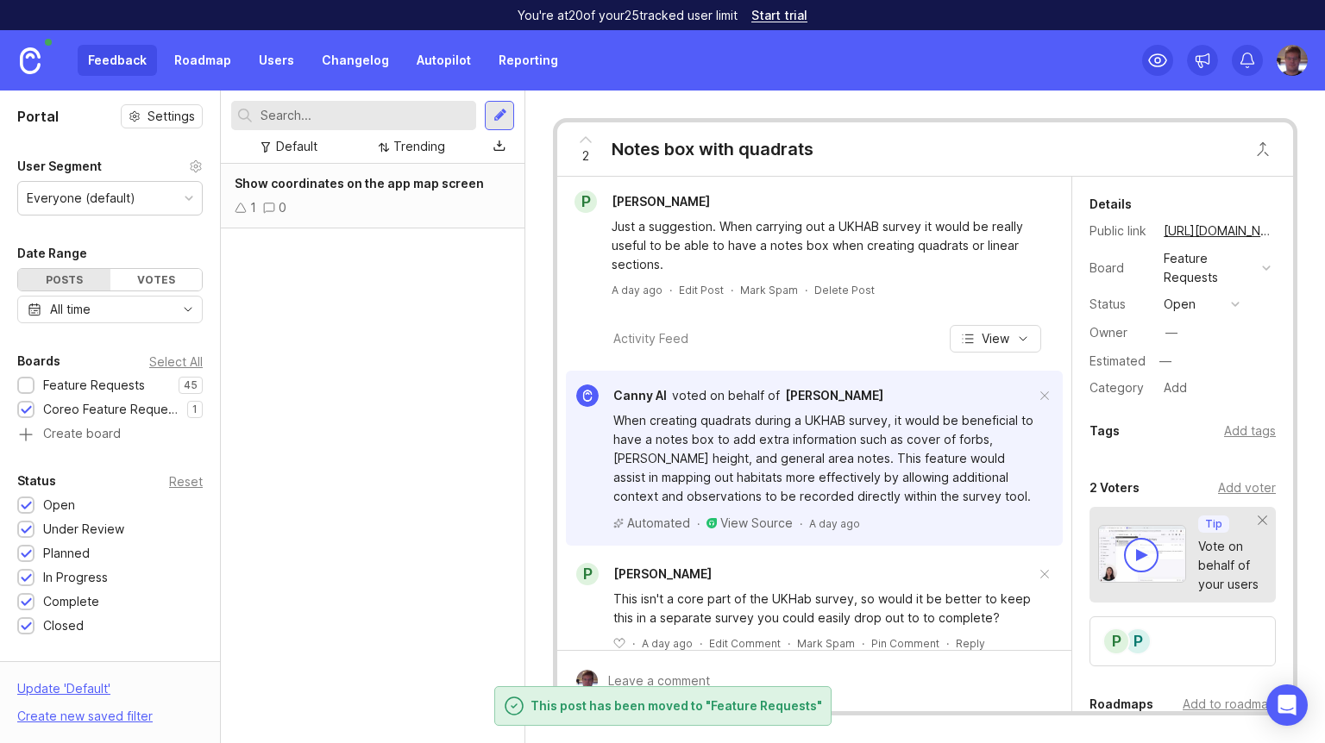
click at [375, 217] on div "Show coordinates on the app map screen 1 0" at bounding box center [373, 196] width 304 height 65
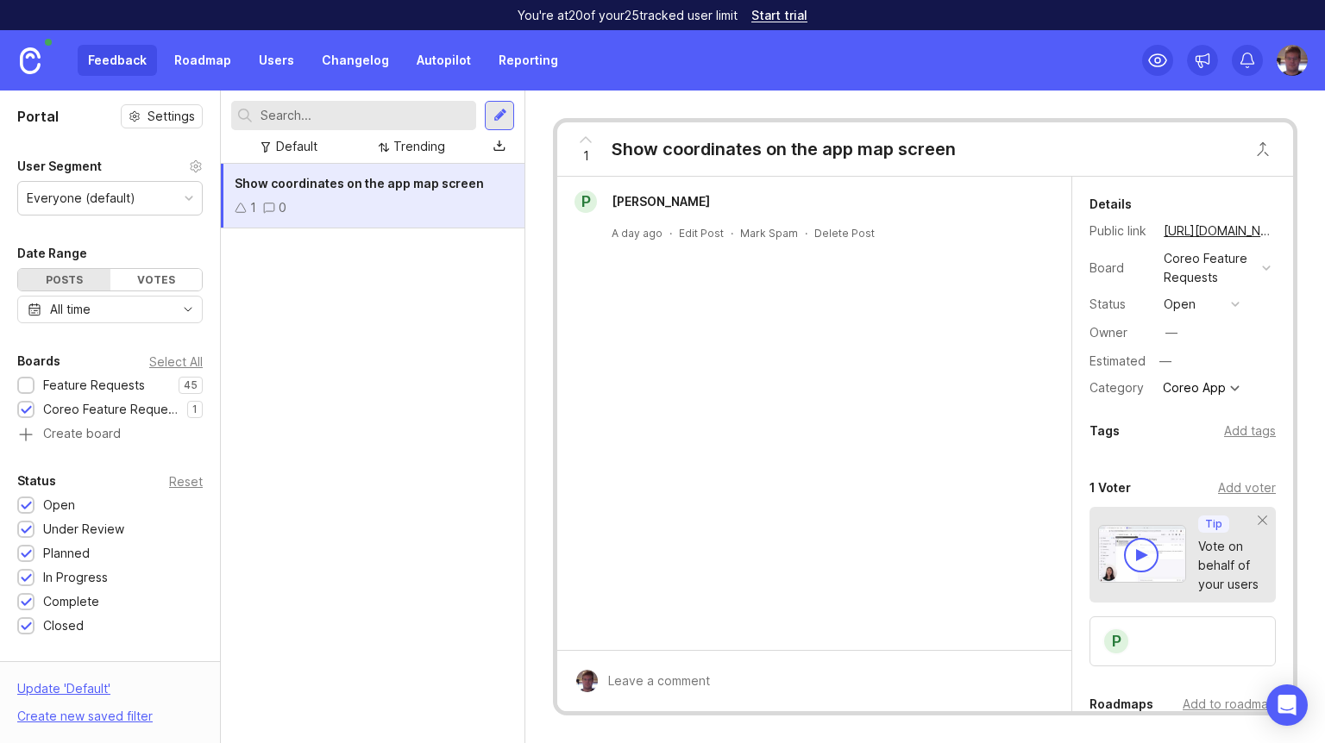
click at [1264, 264] on div at bounding box center [1266, 268] width 9 height 9
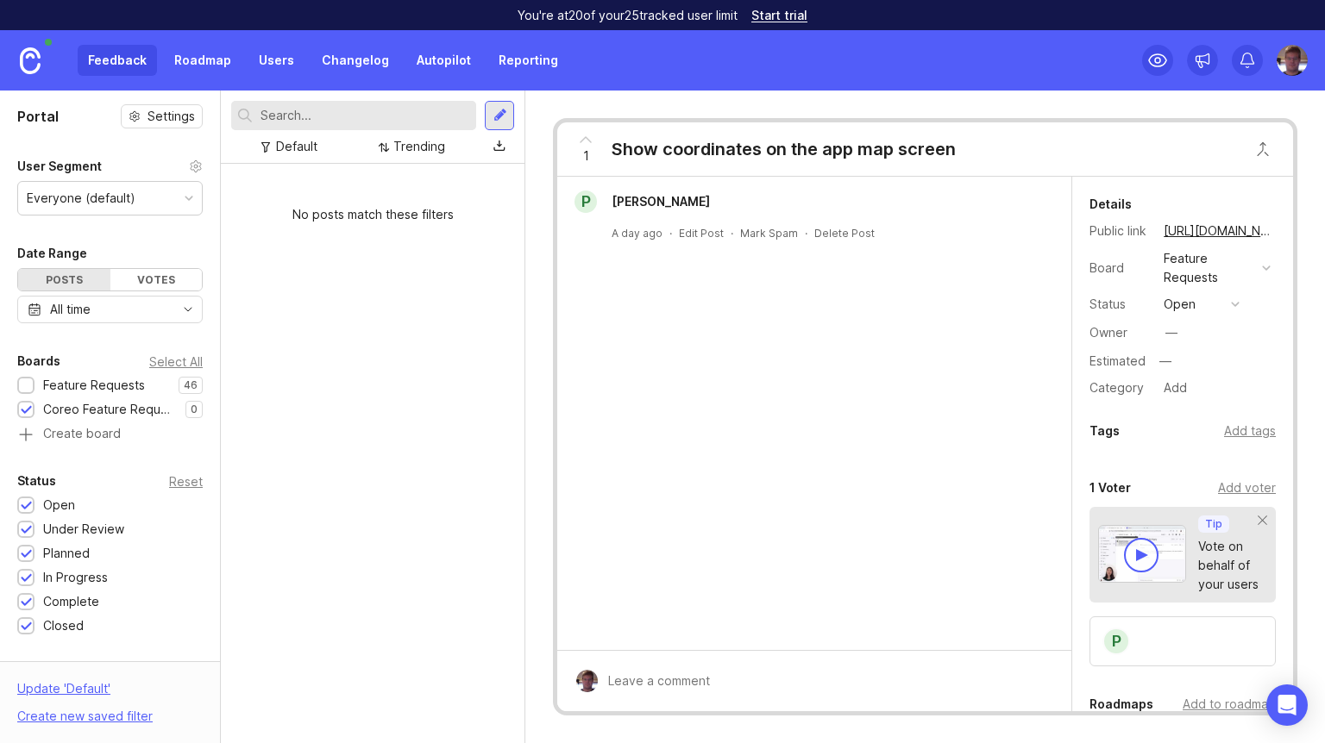
click at [31, 411] on div at bounding box center [26, 410] width 11 height 13
click at [28, 387] on div at bounding box center [26, 386] width 11 height 13
click at [27, 387] on div at bounding box center [26, 386] width 11 height 13
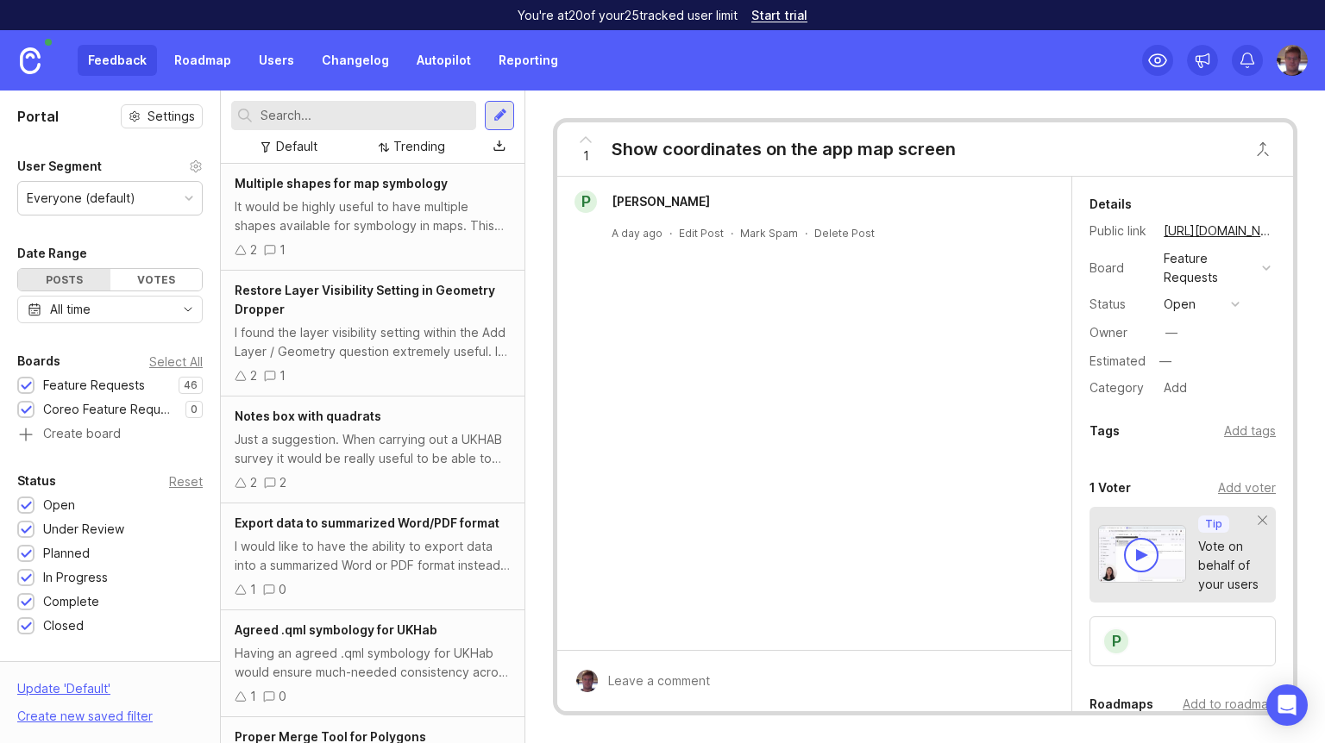
click at [27, 408] on div at bounding box center [26, 410] width 11 height 13
click at [28, 67] on img at bounding box center [30, 60] width 21 height 27
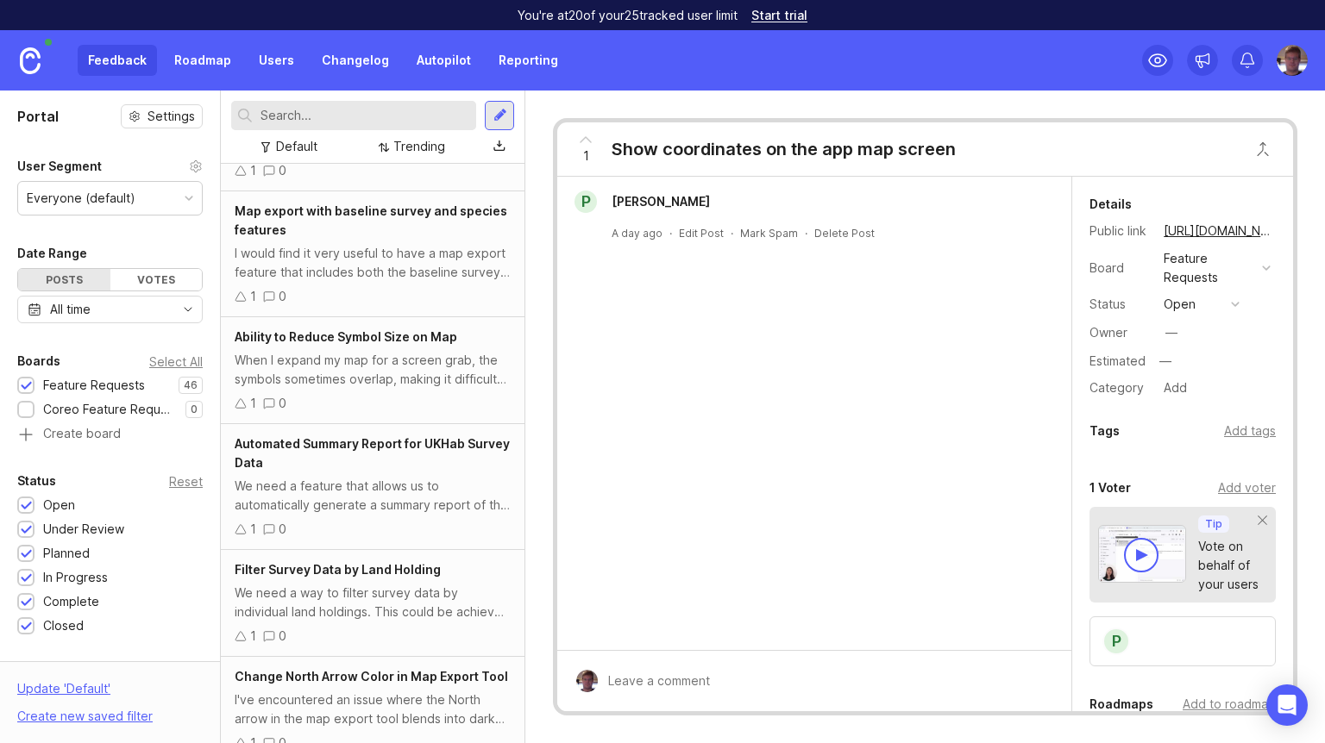
scroll to position [635, 0]
click at [91, 382] on div "Feature Requests" at bounding box center [94, 385] width 102 height 19
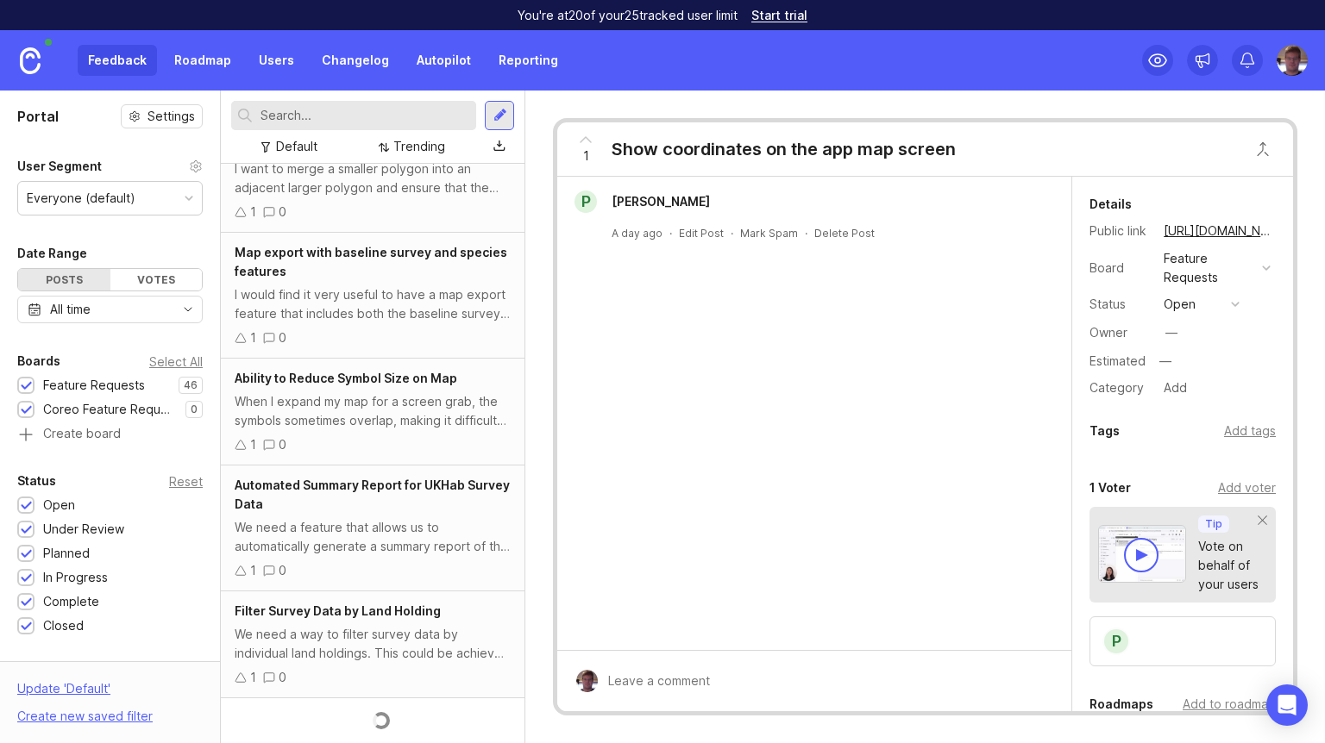
scroll to position [635, 0]
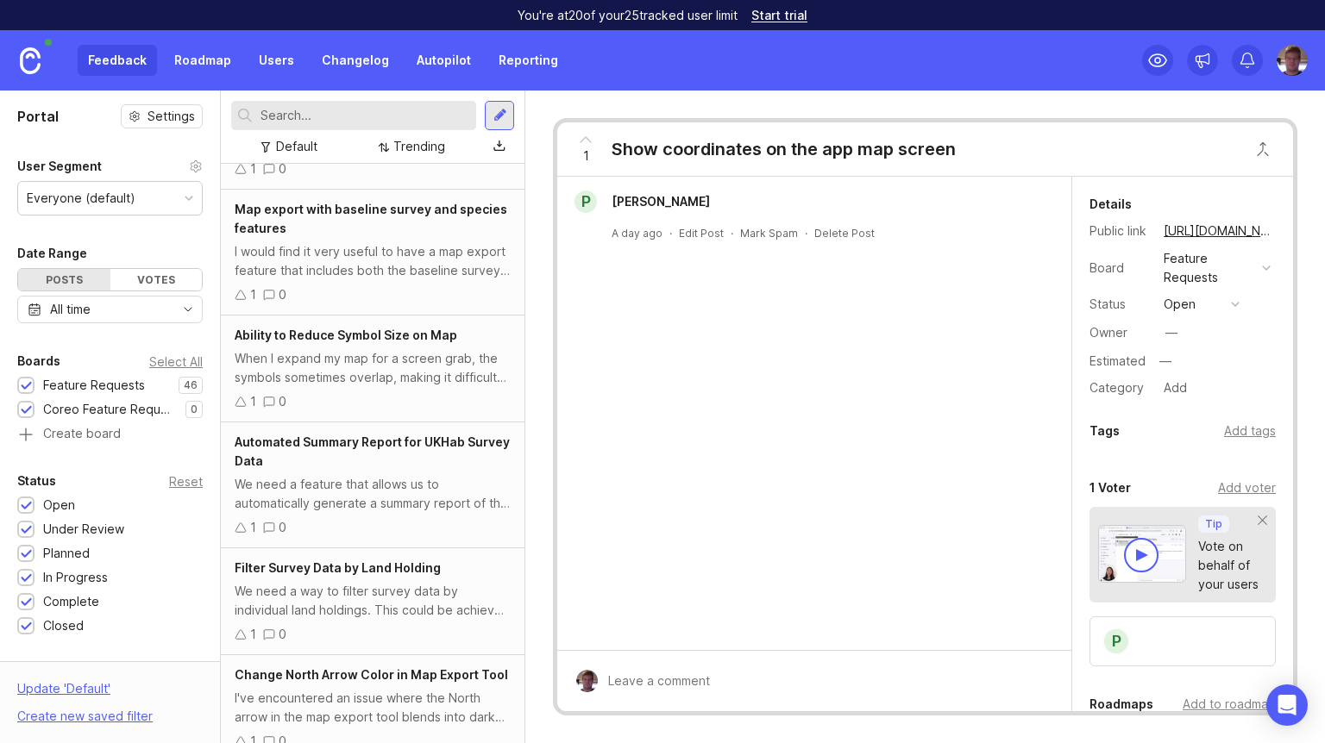
click at [91, 383] on div "Feature Requests" at bounding box center [94, 385] width 102 height 19
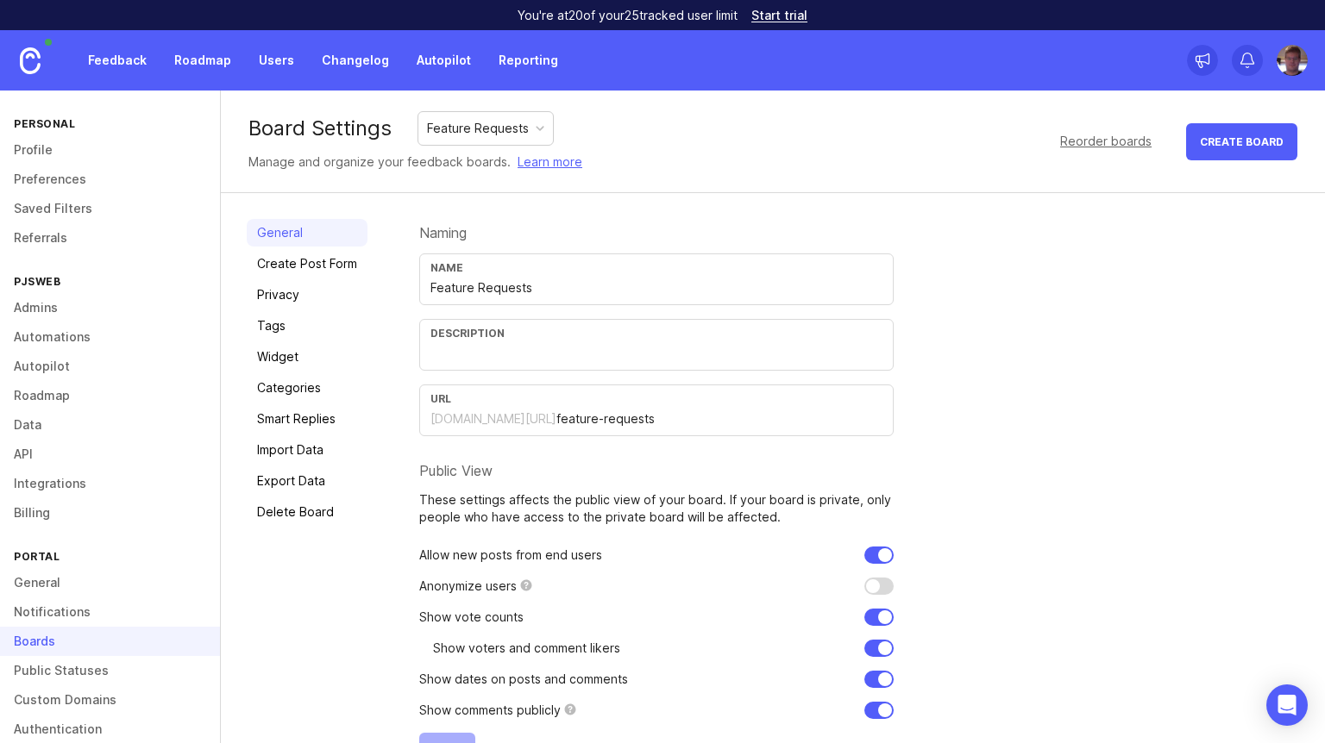
click at [498, 292] on input "Feature Requests" at bounding box center [656, 288] width 452 height 19
type input "Coreo Feature Requests"
click at [1117, 444] on div "Naming Name Coreo Feature Requests Description URL [DOMAIN_NAME][URL] feature-r…" at bounding box center [859, 494] width 880 height 551
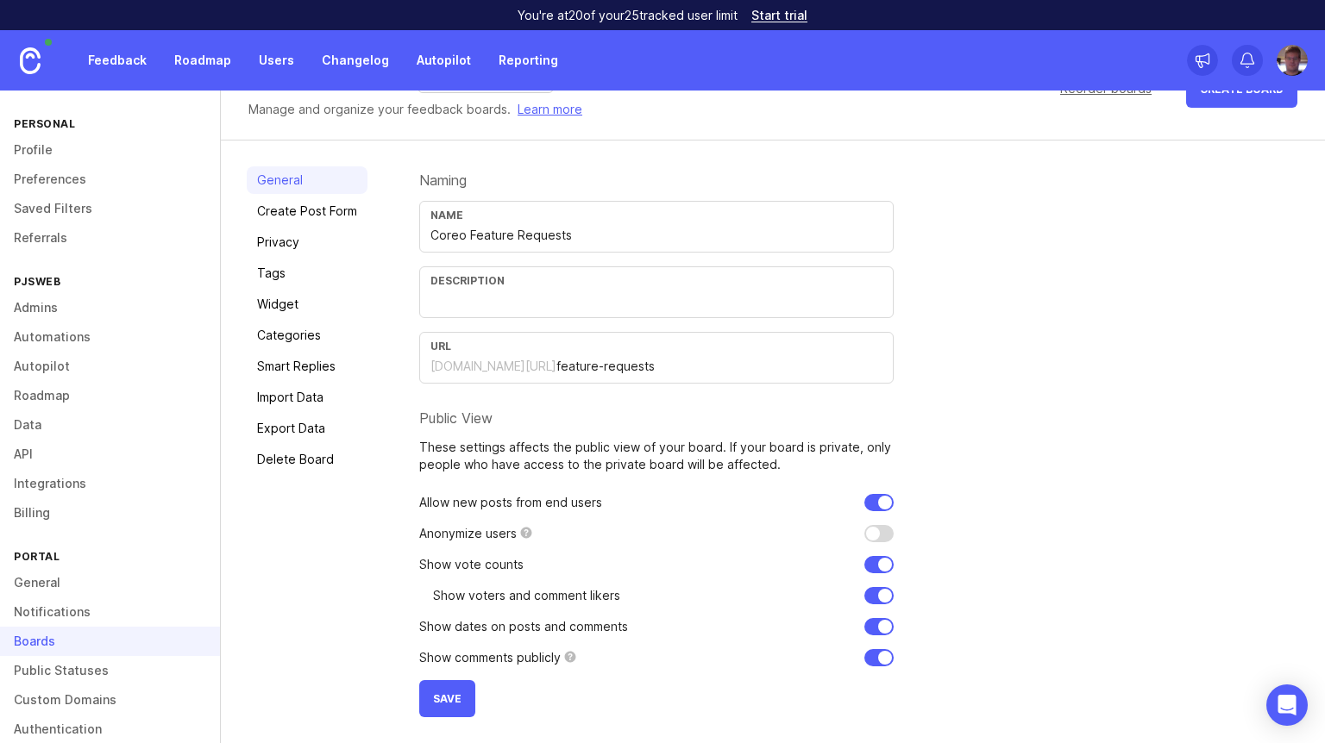
click at [430, 705] on button "Save" at bounding box center [447, 698] width 56 height 37
click at [91, 648] on div "Boards" at bounding box center [110, 641] width 220 height 29
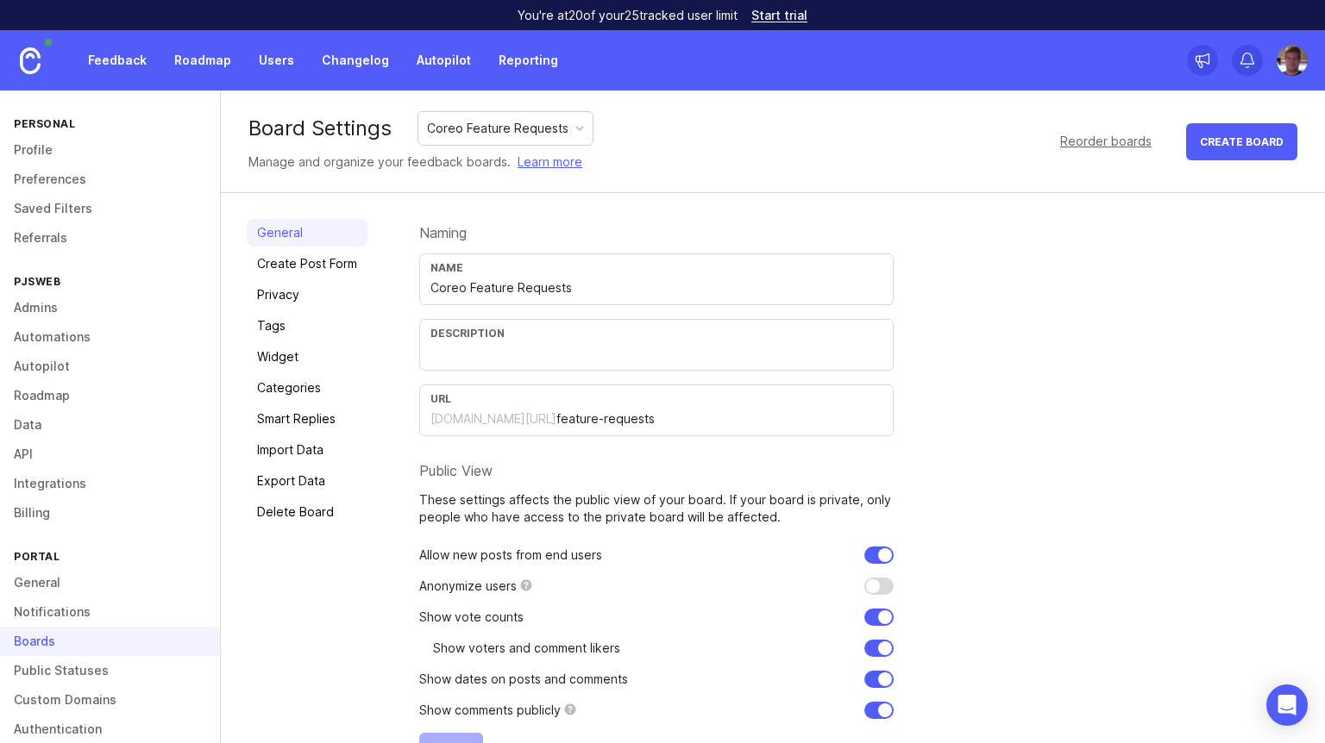
click at [540, 129] on div "Coreo Feature Requests" at bounding box center [497, 128] width 141 height 19
click at [536, 129] on div "Coreo Feature Requests" at bounding box center [497, 128] width 141 height 19
click at [533, 134] on div "Coreo Feature Requests" at bounding box center [497, 128] width 141 height 19
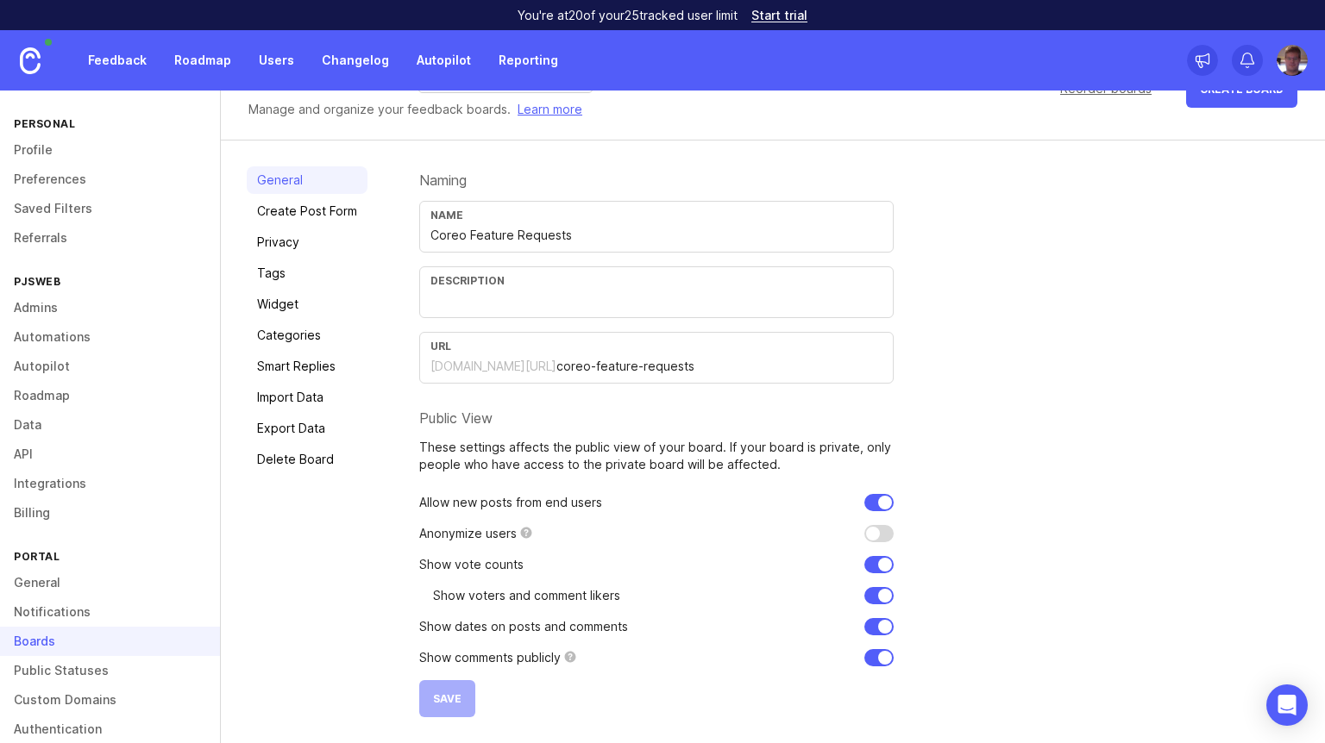
click at [320, 455] on link "Delete Board" at bounding box center [307, 460] width 121 height 28
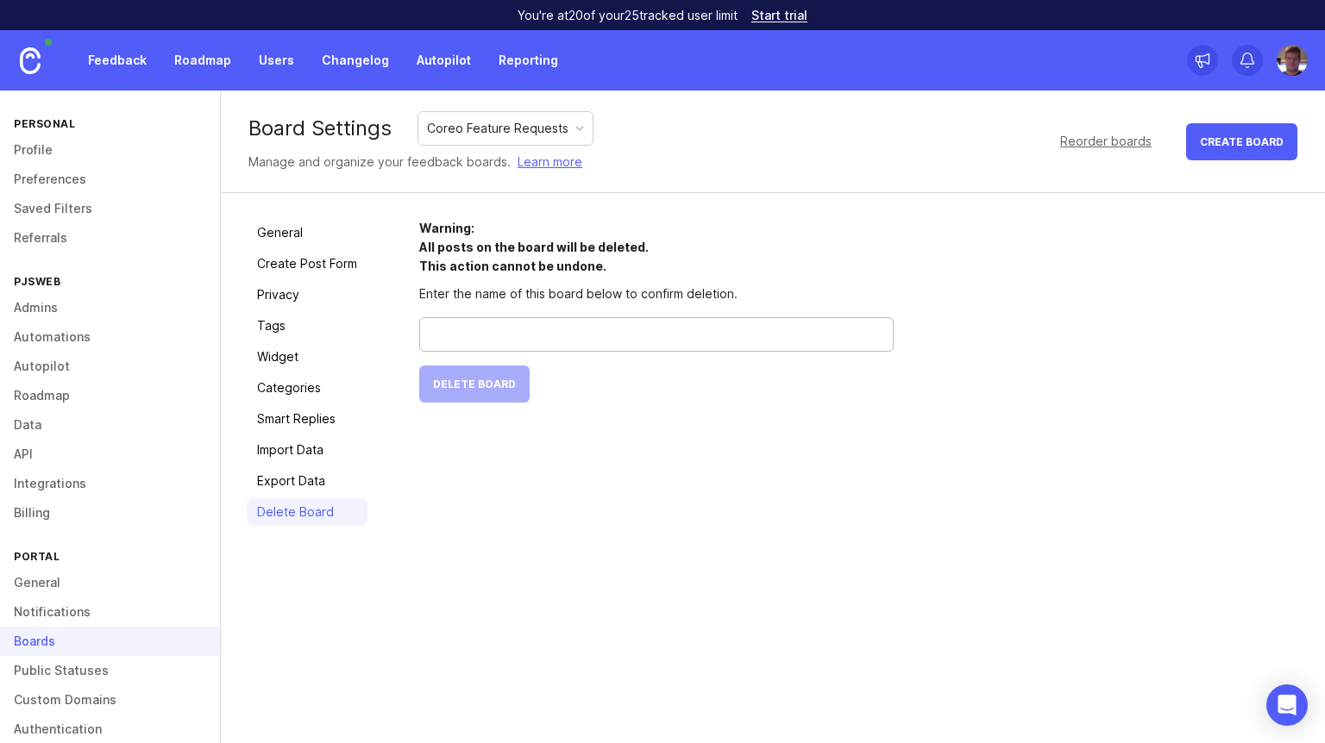
click at [513, 325] on input "text" at bounding box center [656, 334] width 452 height 19
type input "Coreo Feature Requests"
click at [487, 379] on span "Delete Board" at bounding box center [474, 384] width 83 height 13
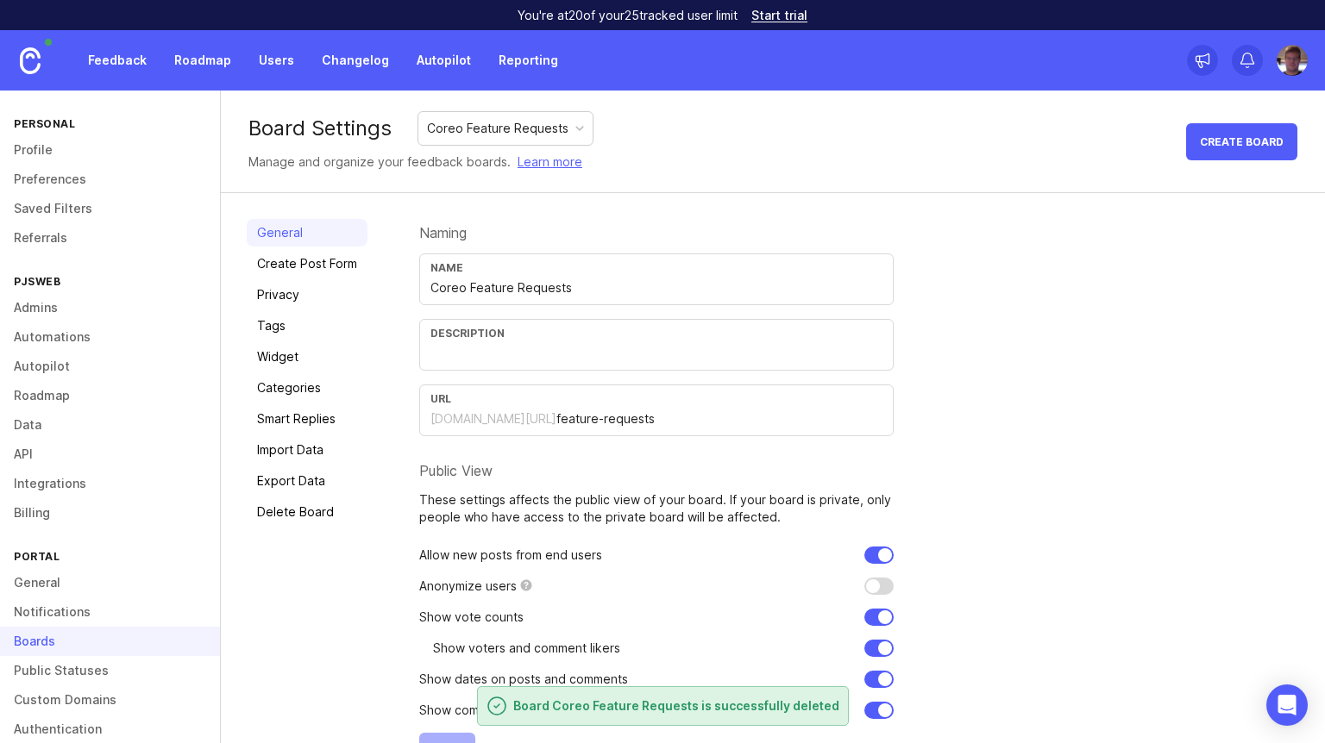
click at [500, 124] on div "Coreo Feature Requests" at bounding box center [497, 128] width 141 height 19
click at [500, 125] on div "Coreo Feature Requests" at bounding box center [497, 128] width 141 height 19
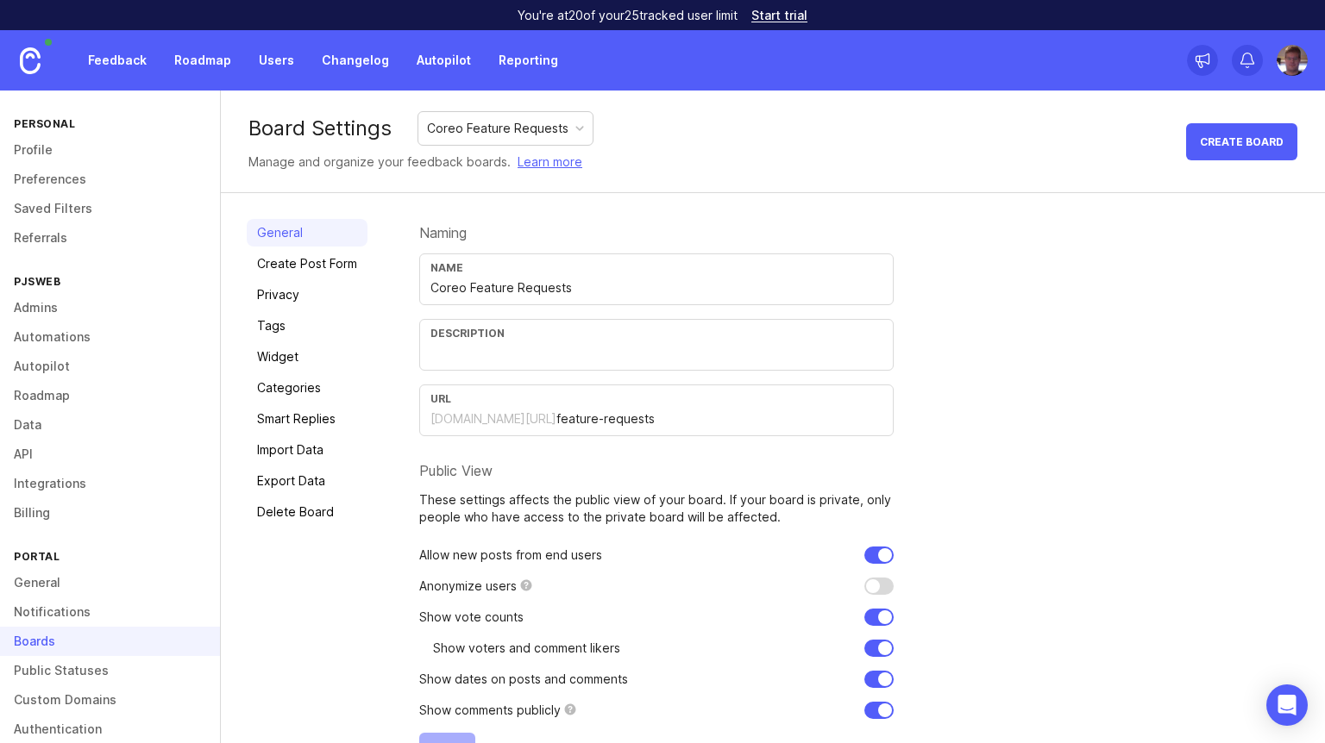
click at [48, 63] on link at bounding box center [30, 60] width 60 height 60
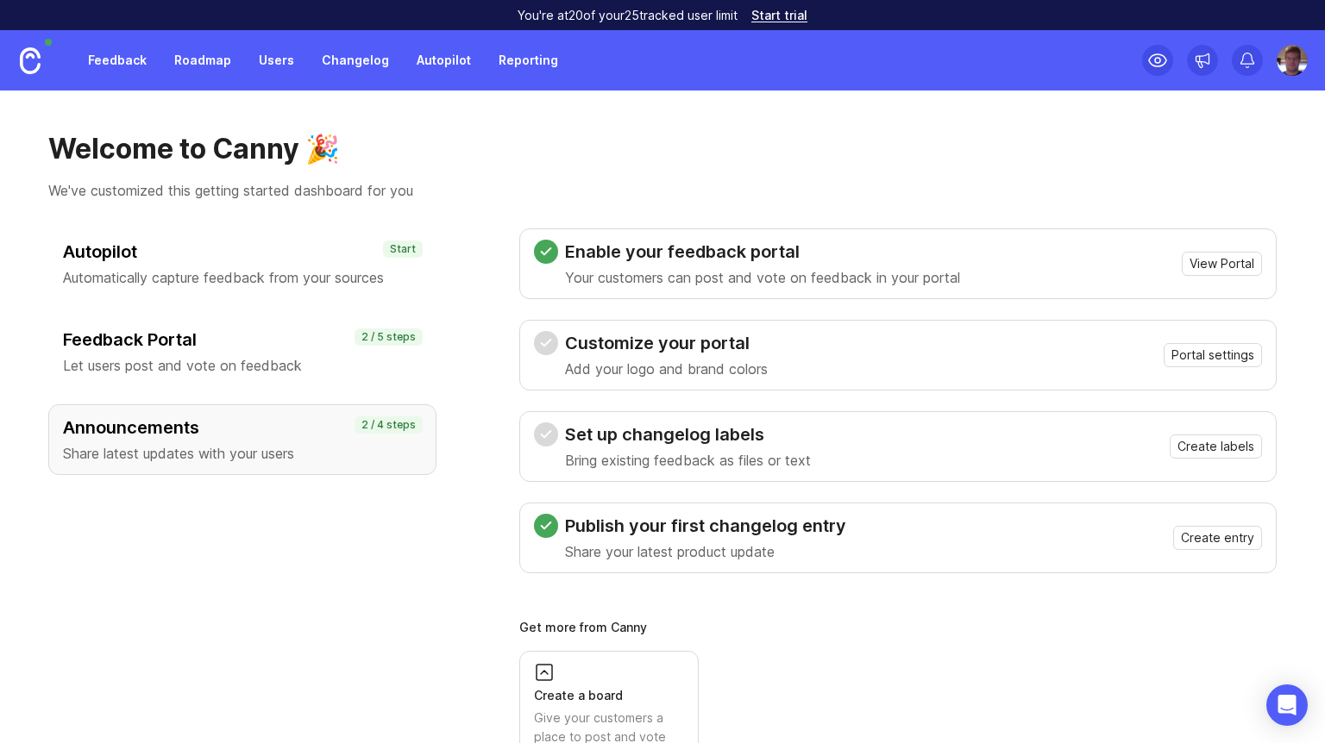
click at [126, 60] on link "Feedback" at bounding box center [117, 60] width 79 height 31
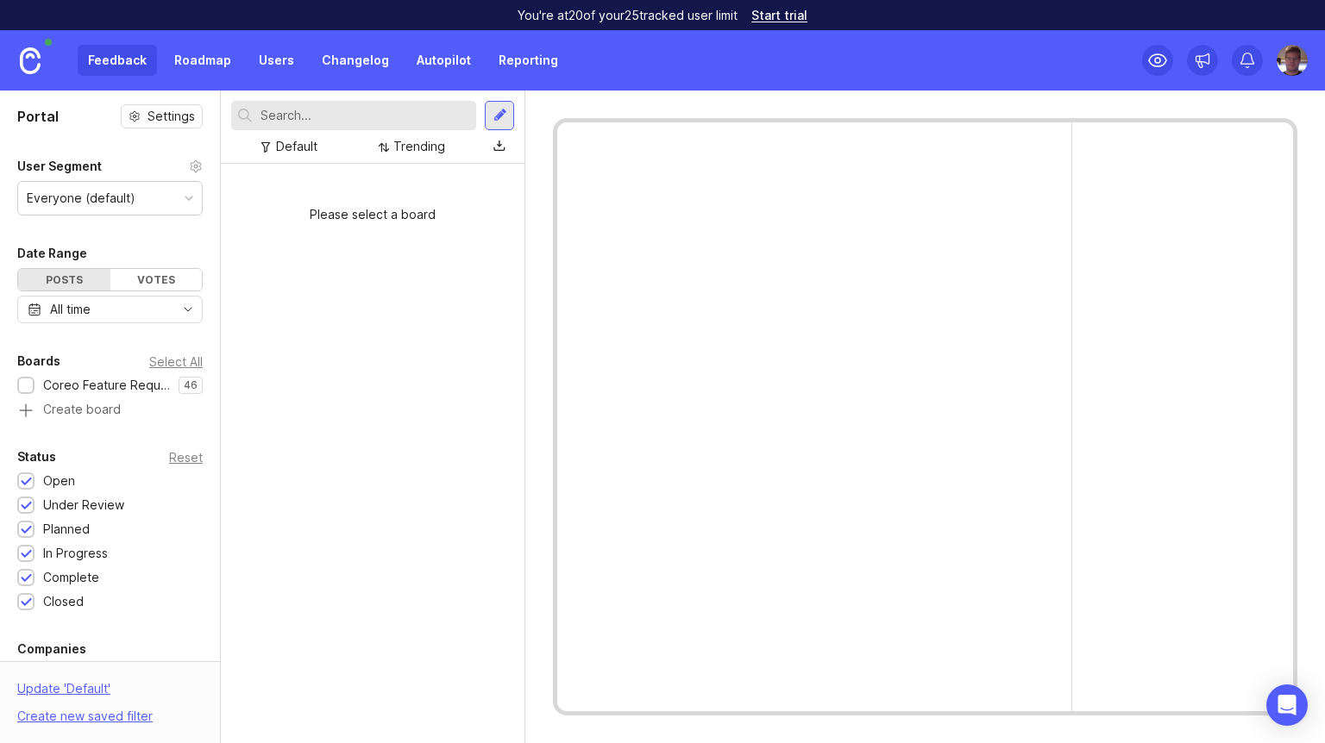
click at [30, 386] on div at bounding box center [26, 386] width 11 height 13
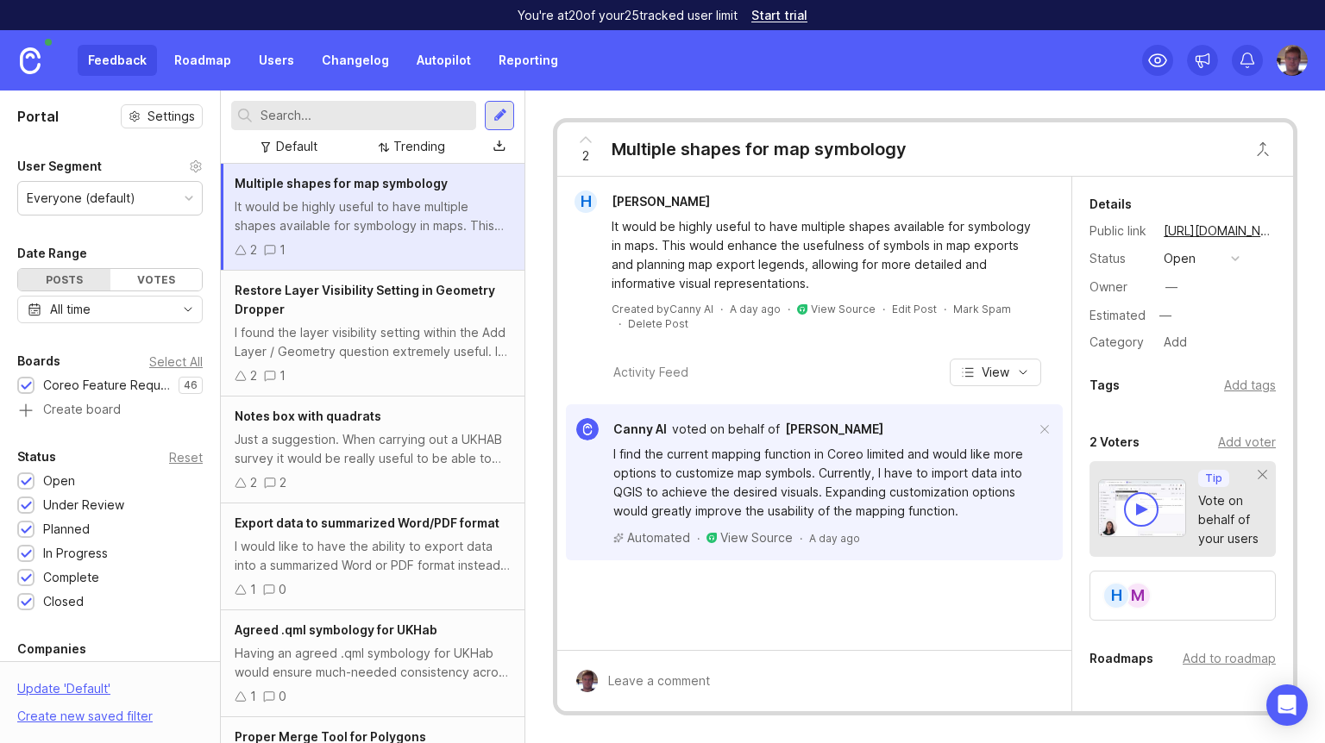
click at [25, 52] on img at bounding box center [30, 60] width 21 height 27
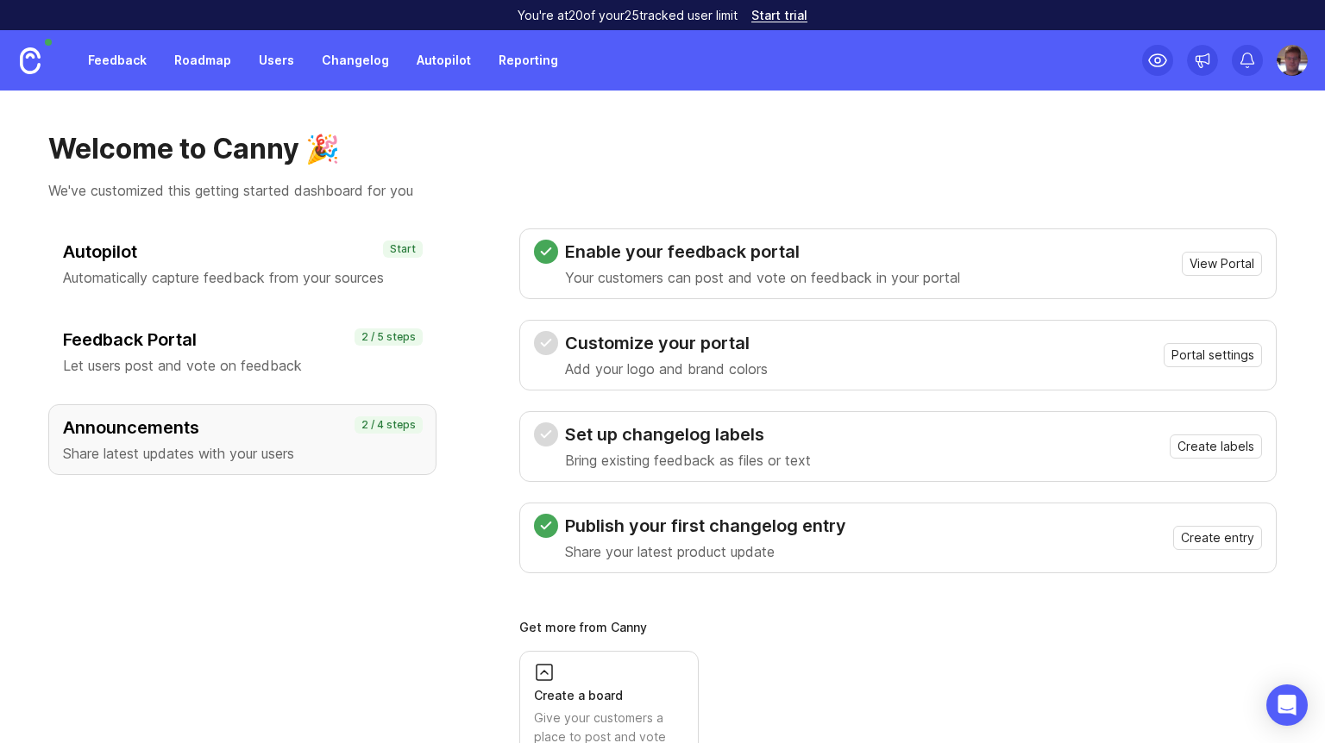
click at [784, 340] on div "Customize your portal Add your logo and brand colors Portal settings" at bounding box center [898, 355] width 728 height 48
click at [1214, 357] on span "Portal settings" at bounding box center [1212, 355] width 83 height 17
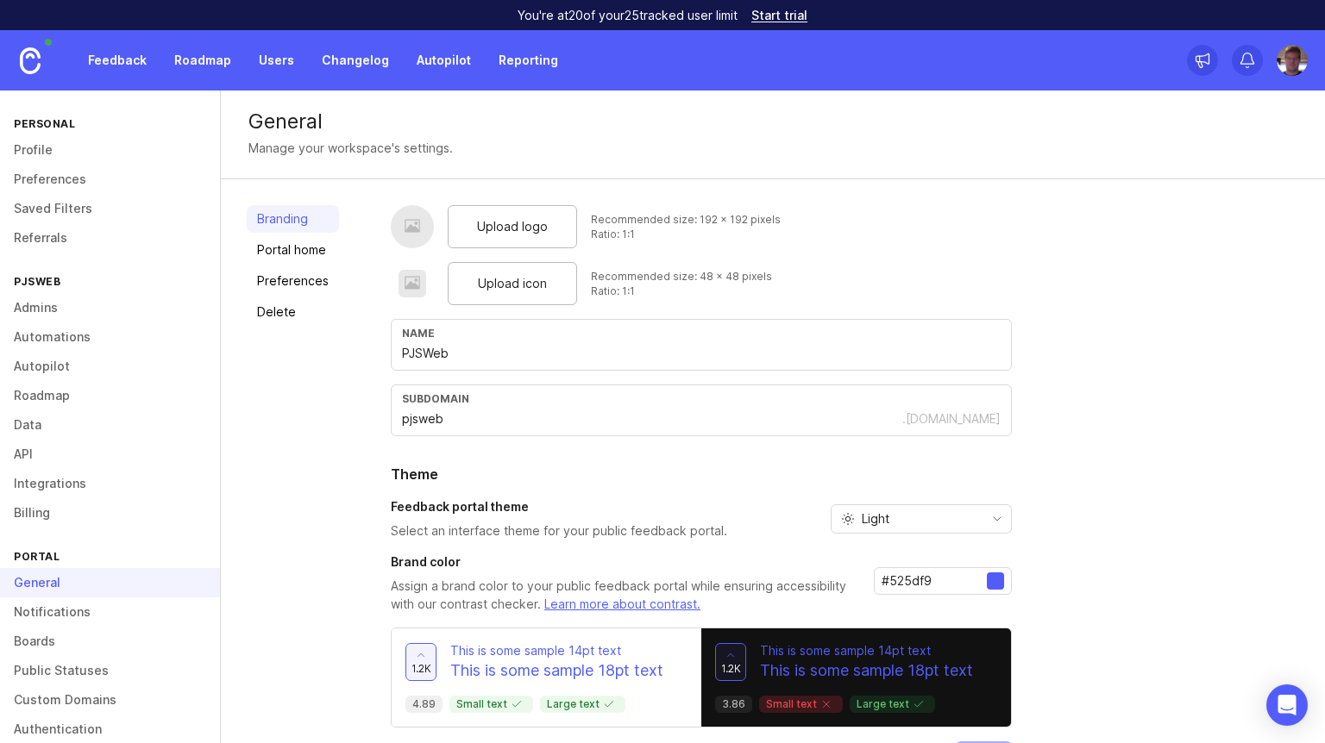
click at [84, 636] on link "Boards" at bounding box center [110, 641] width 220 height 29
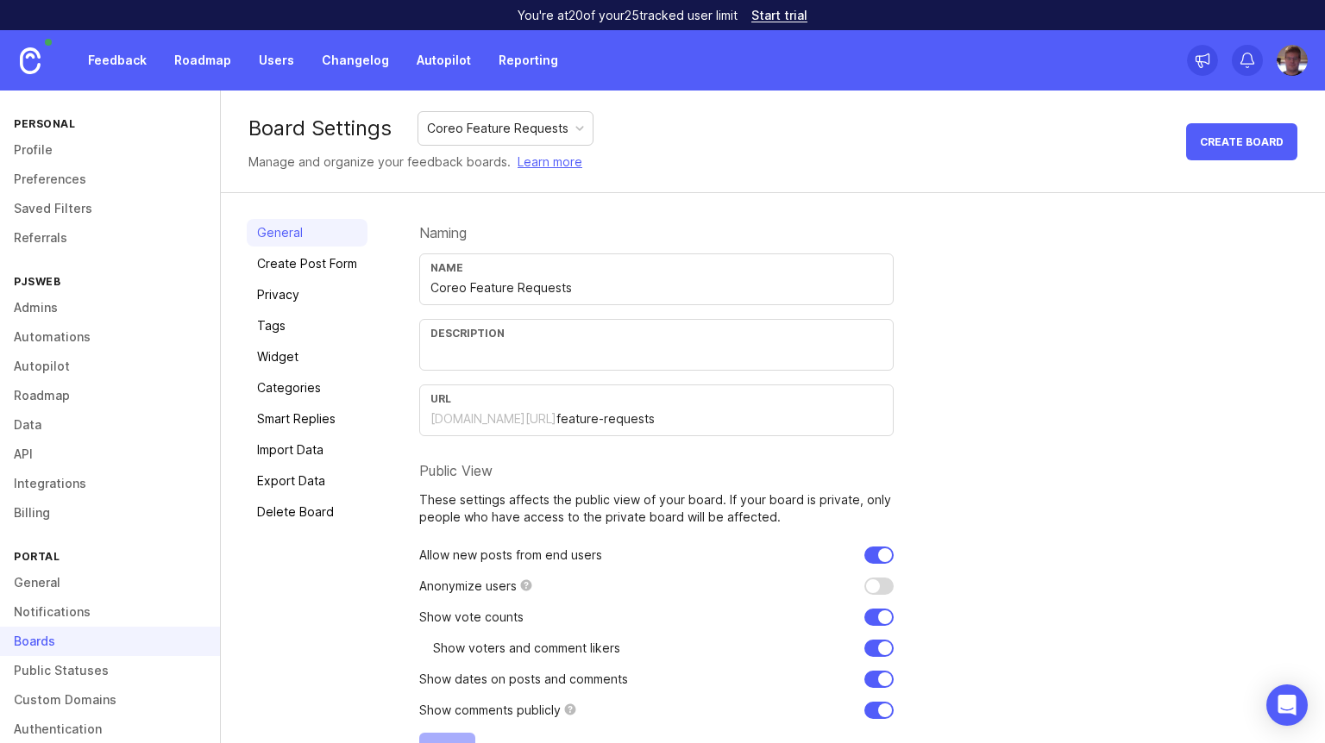
click at [313, 302] on link "Privacy" at bounding box center [307, 295] width 121 height 28
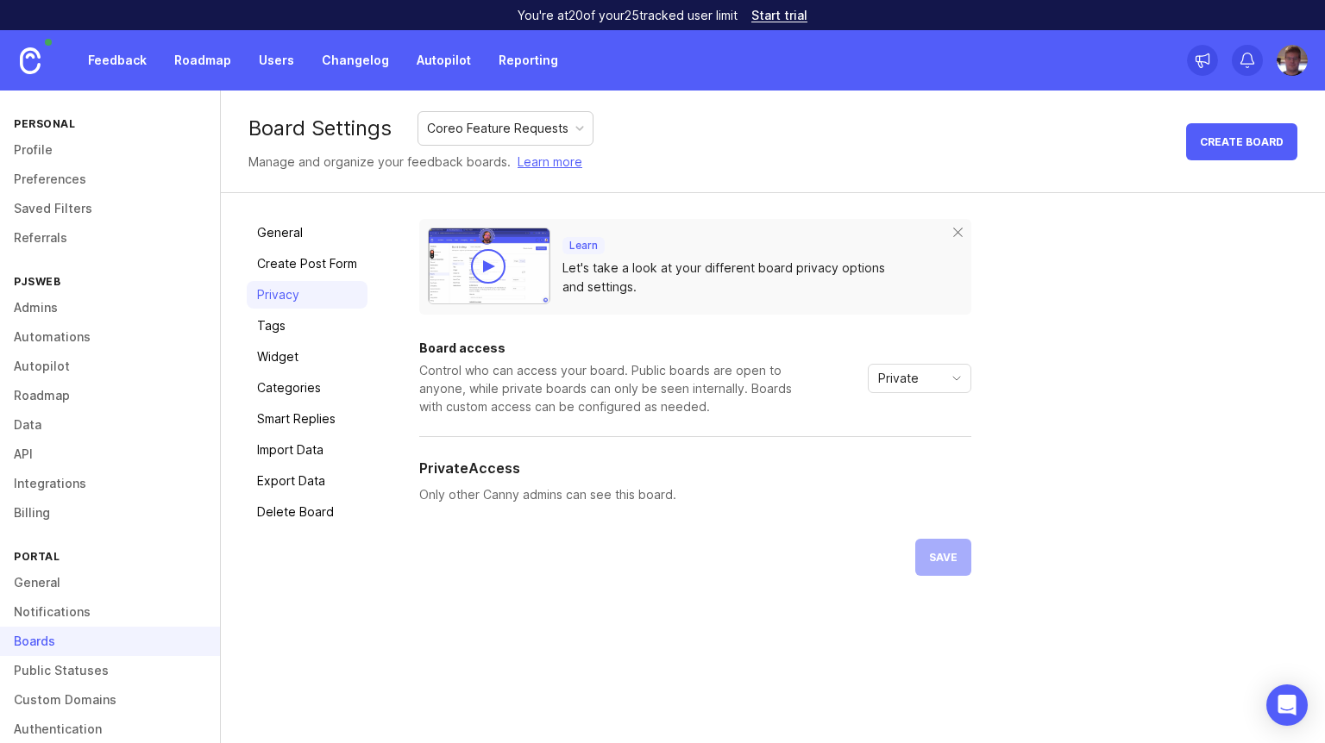
click at [932, 375] on div "Private" at bounding box center [905, 379] width 74 height 28
click at [925, 436] on li "Public" at bounding box center [919, 440] width 102 height 28
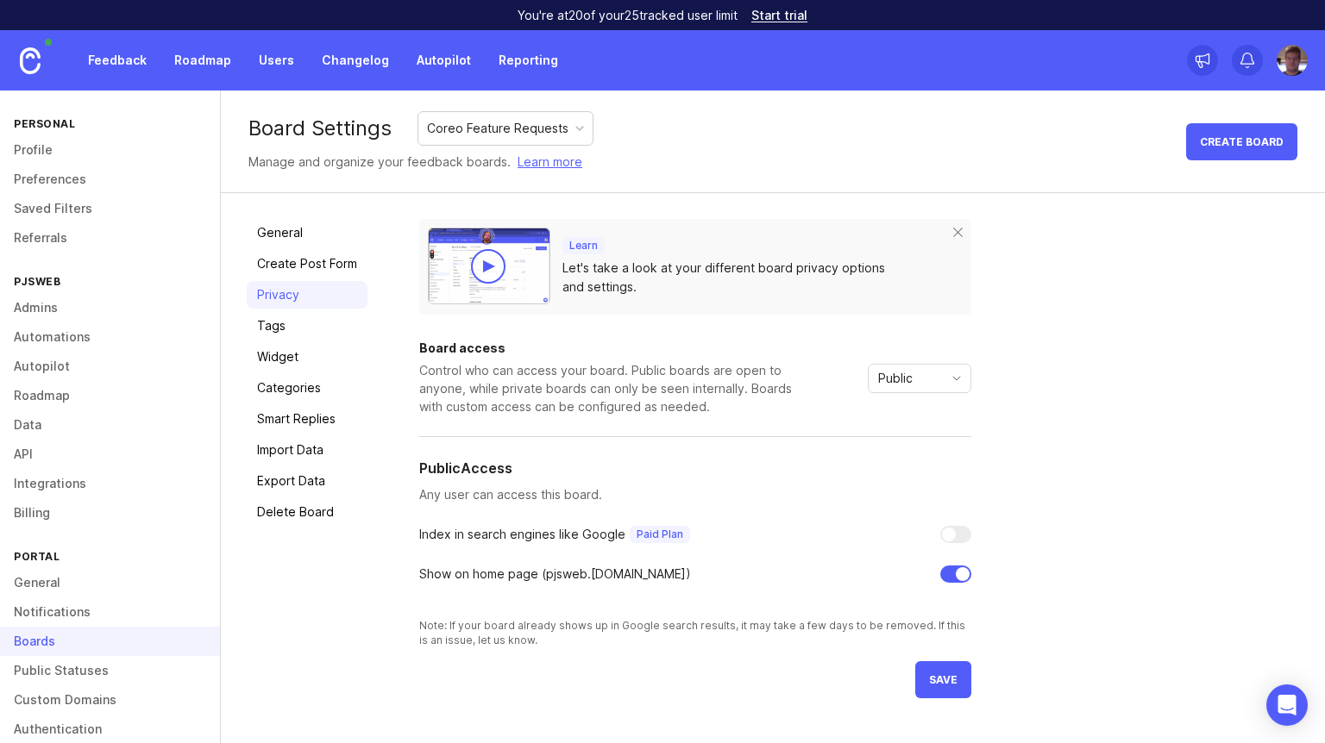
click at [939, 685] on span "save" at bounding box center [943, 680] width 28 height 13
click at [329, 394] on link "Categories" at bounding box center [307, 388] width 121 height 28
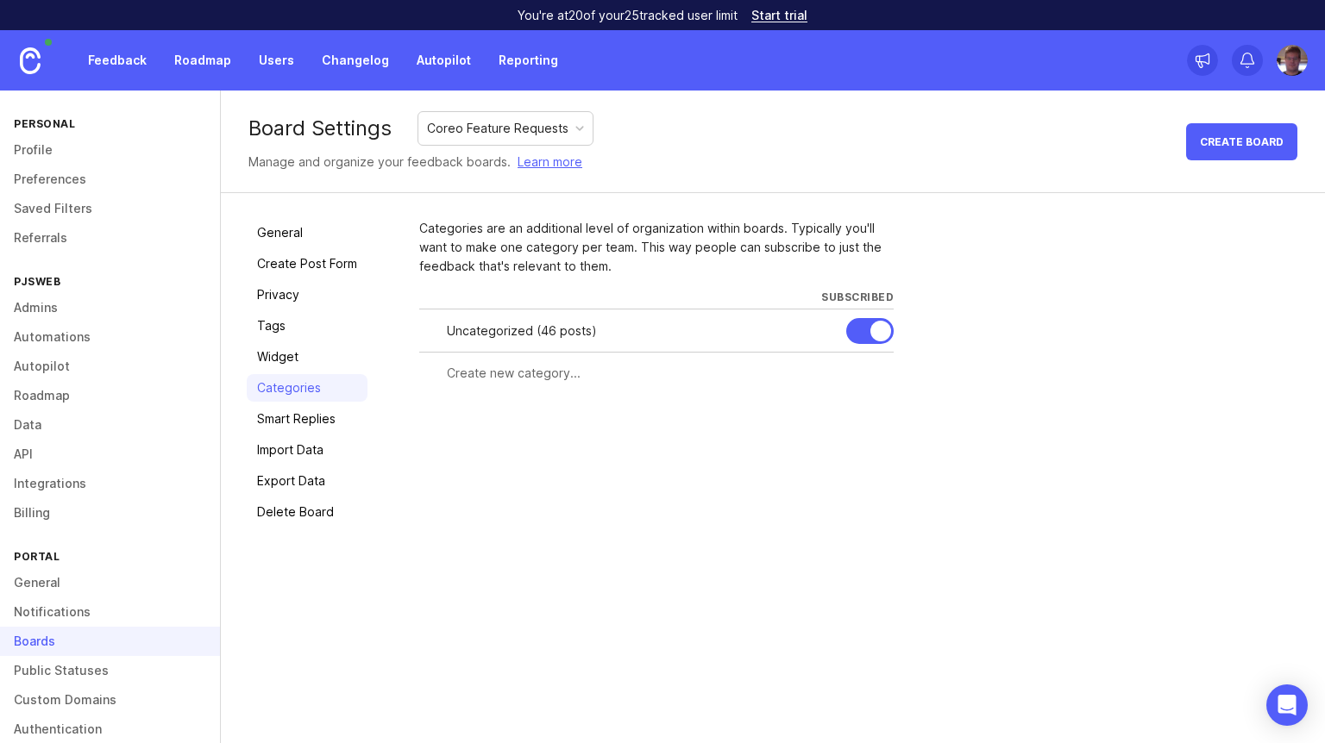
click at [314, 423] on link "Smart Replies" at bounding box center [307, 419] width 121 height 28
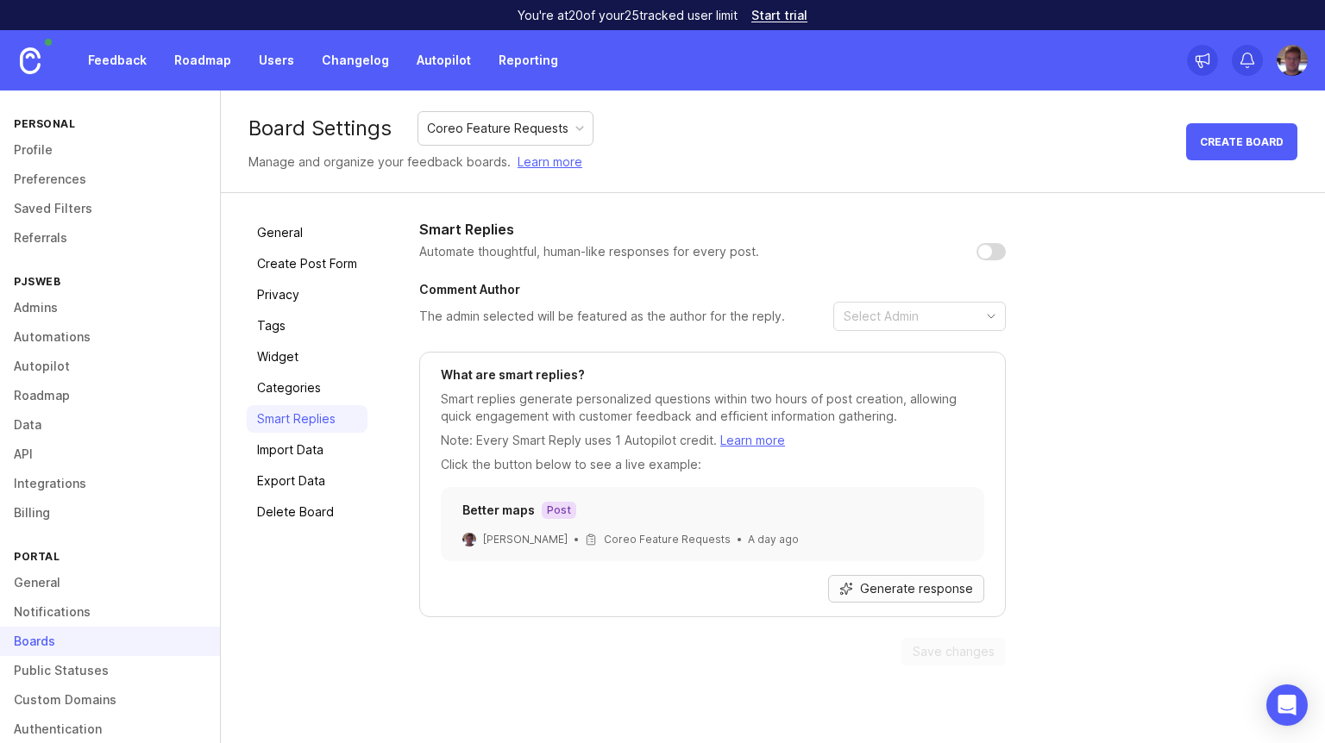
click at [894, 594] on span "Generate response" at bounding box center [916, 588] width 113 height 17
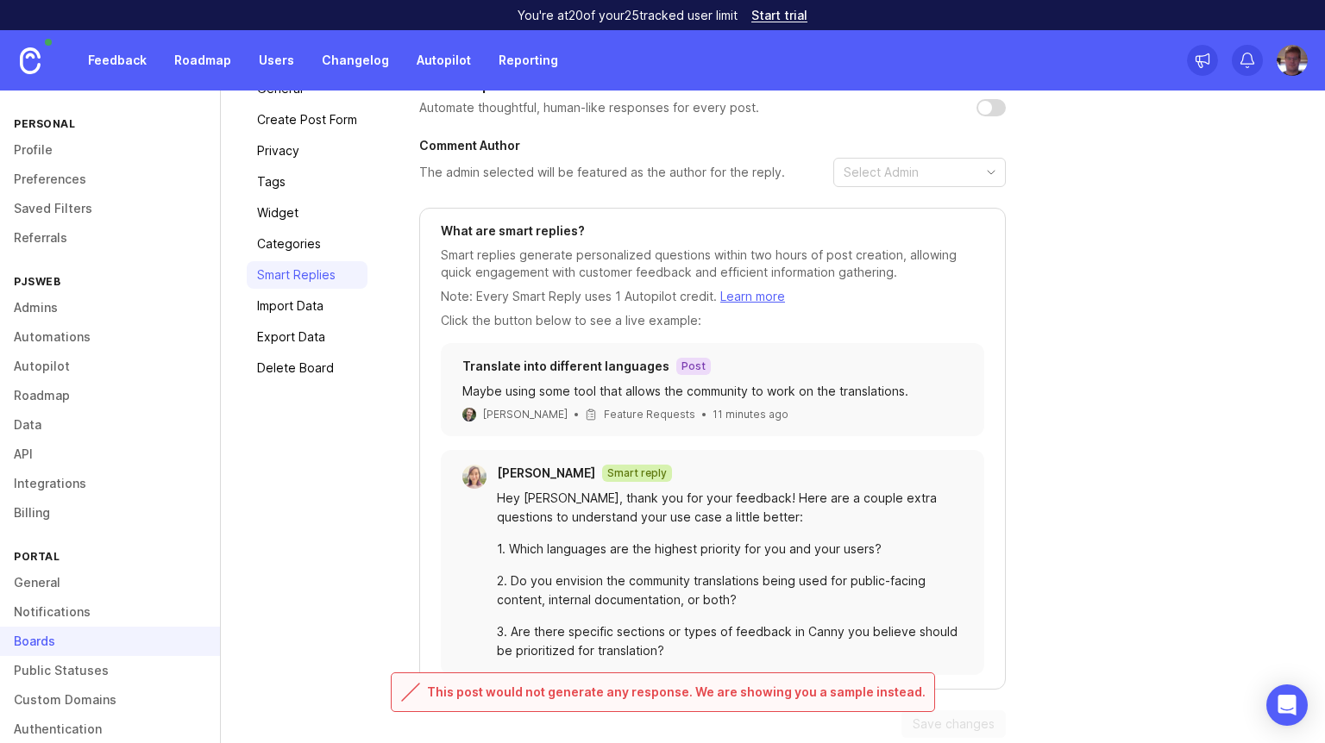
scroll to position [165, 0]
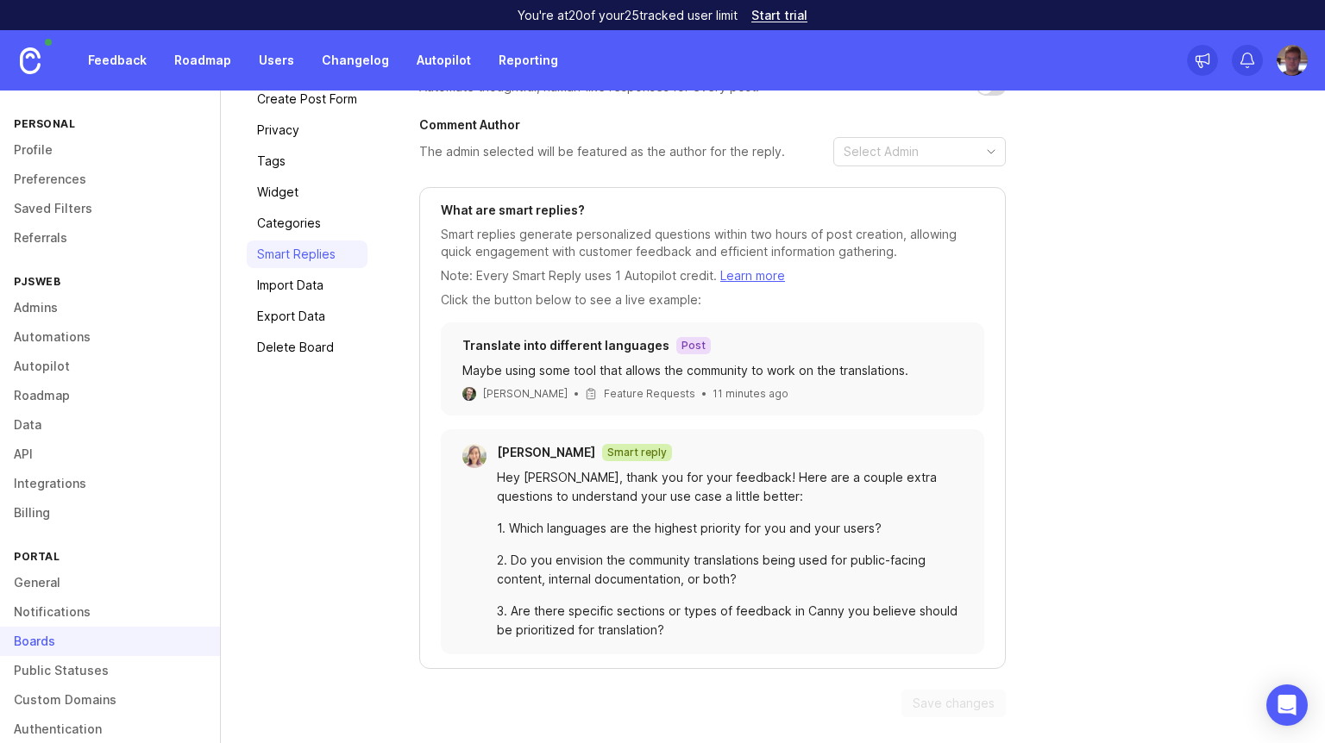
click at [97, 673] on link "Public Statuses" at bounding box center [110, 670] width 220 height 29
